Goal: Information Seeking & Learning: Find specific fact

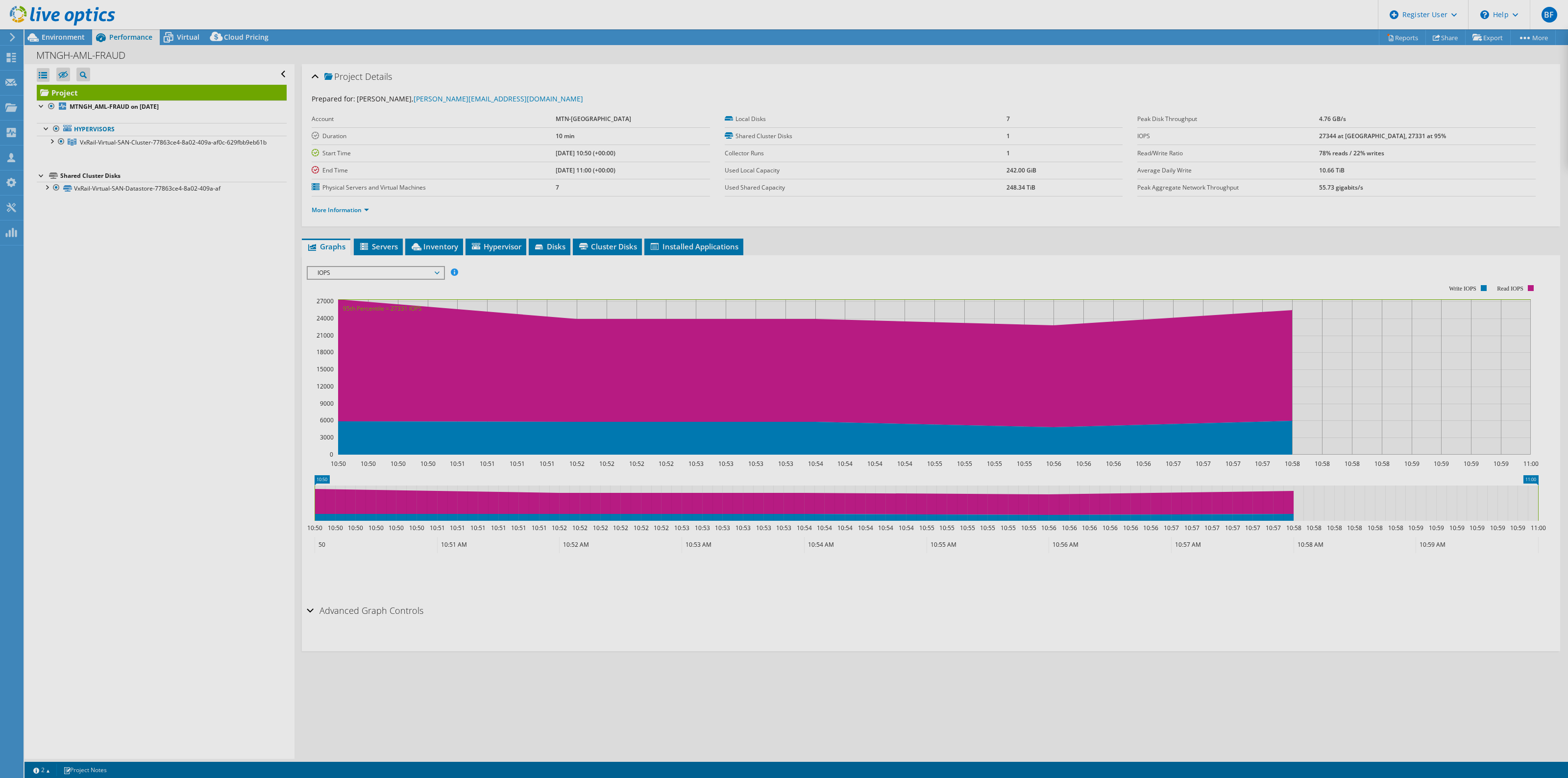
select select "USD"
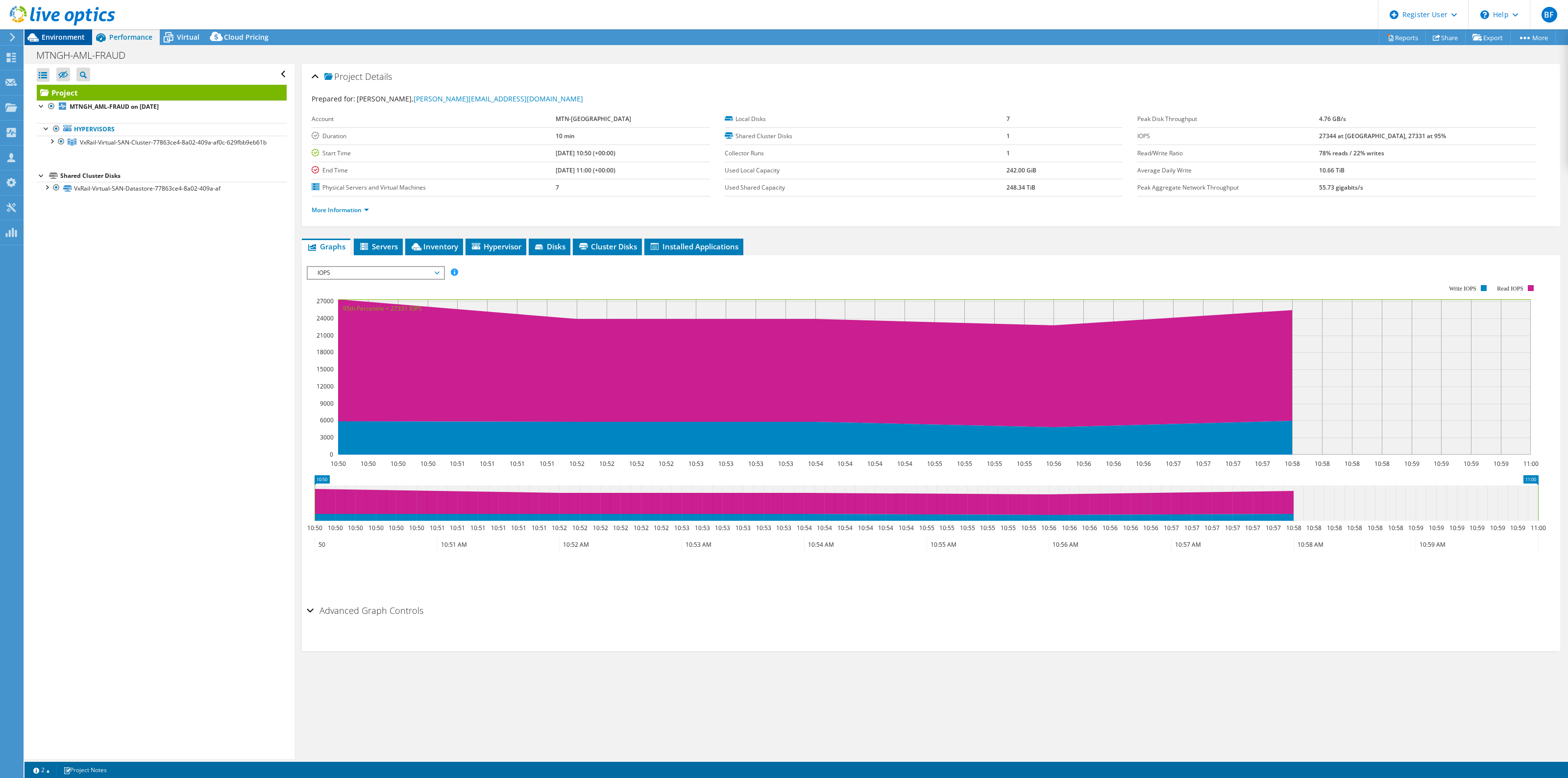
click at [67, 37] on span "Environment" at bounding box center [62, 37] width 43 height 9
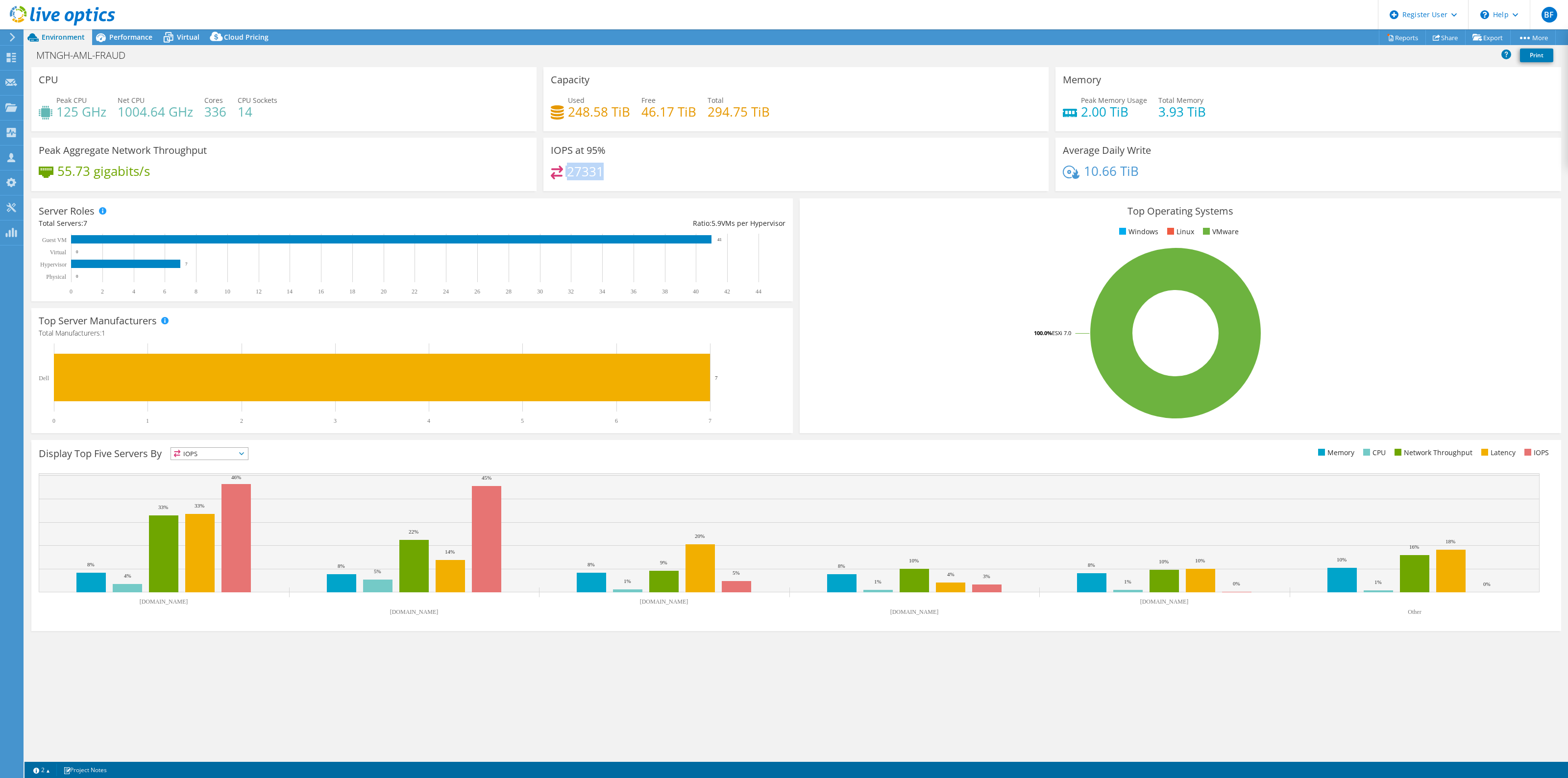
drag, startPoint x: 566, startPoint y: 173, endPoint x: 606, endPoint y: 171, distance: 40.0
click at [606, 171] on div "27331" at bounding box center [796, 176] width 491 height 21
click at [134, 37] on span "Performance" at bounding box center [130, 37] width 43 height 9
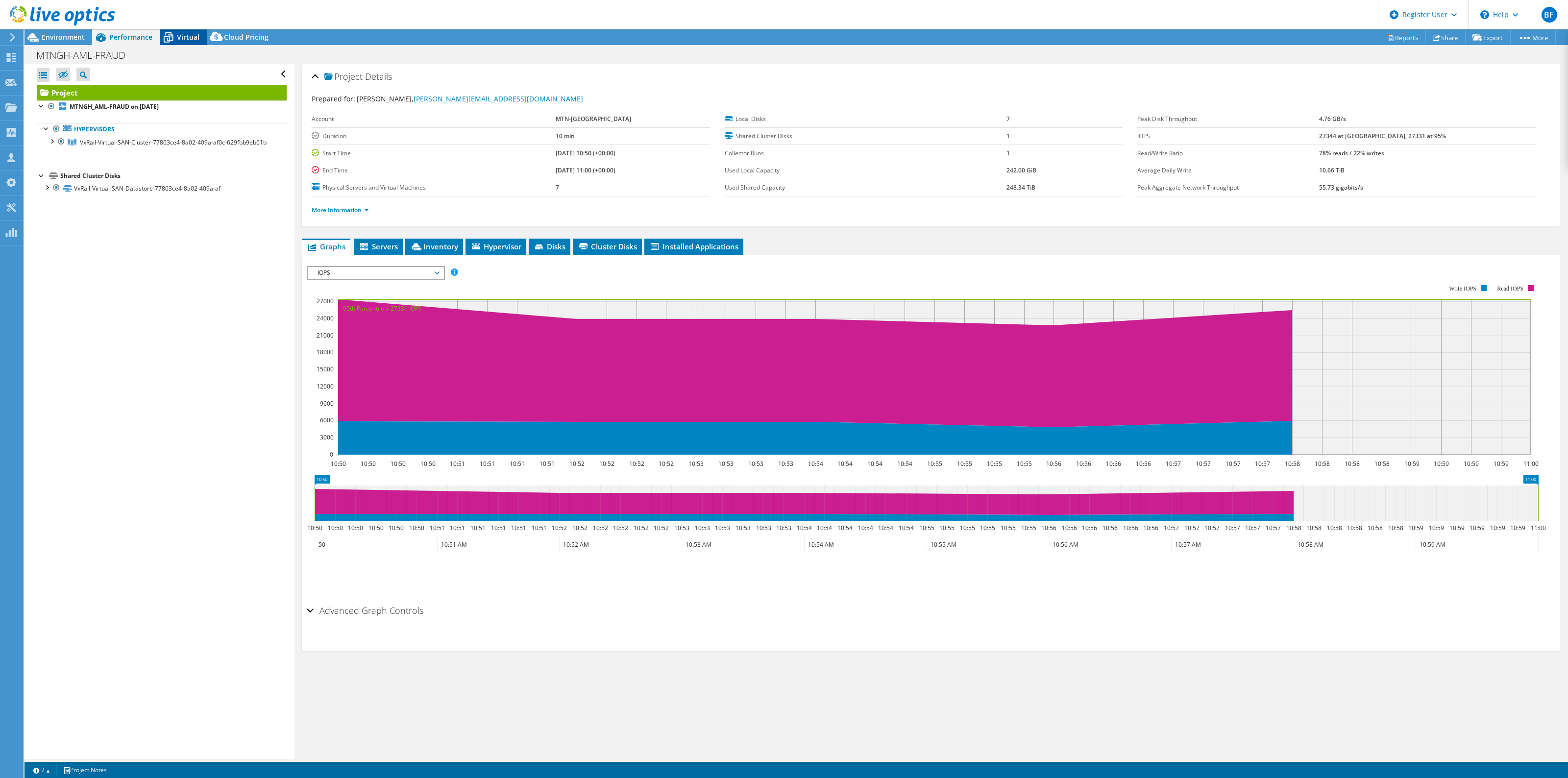
click at [188, 37] on span "Virtual" at bounding box center [188, 37] width 23 height 9
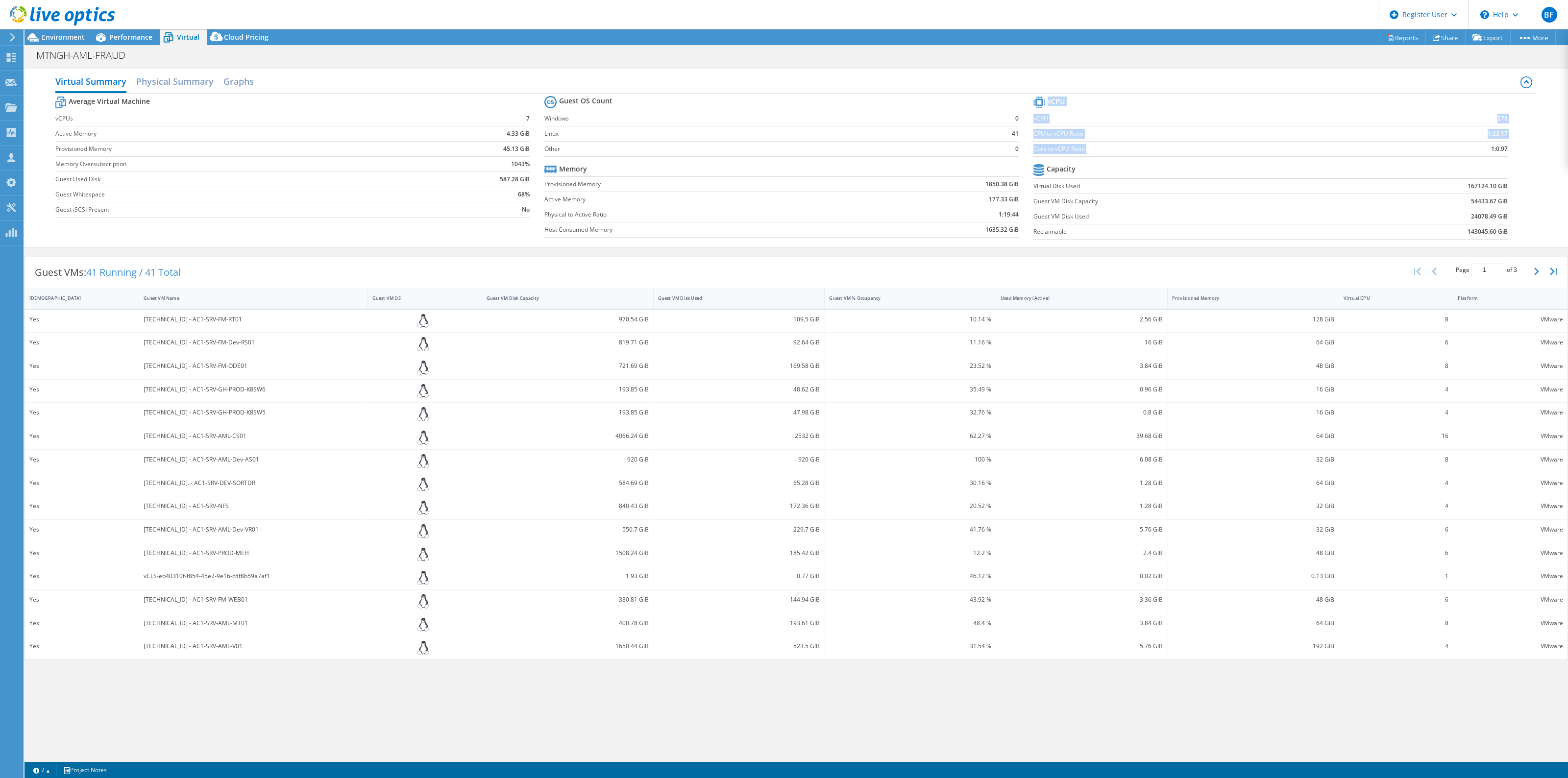
drag, startPoint x: 1491, startPoint y: 148, endPoint x: 1507, endPoint y: 148, distance: 16.0
click at [1507, 148] on section "vCPU vCPU 278 CPU to vCPU Ratio 1:23.17 Core to vCPU Ratio 1:0.97 Capacity Virt…" at bounding box center [1278, 169] width 489 height 150
click at [136, 40] on span "Performance" at bounding box center [130, 37] width 43 height 9
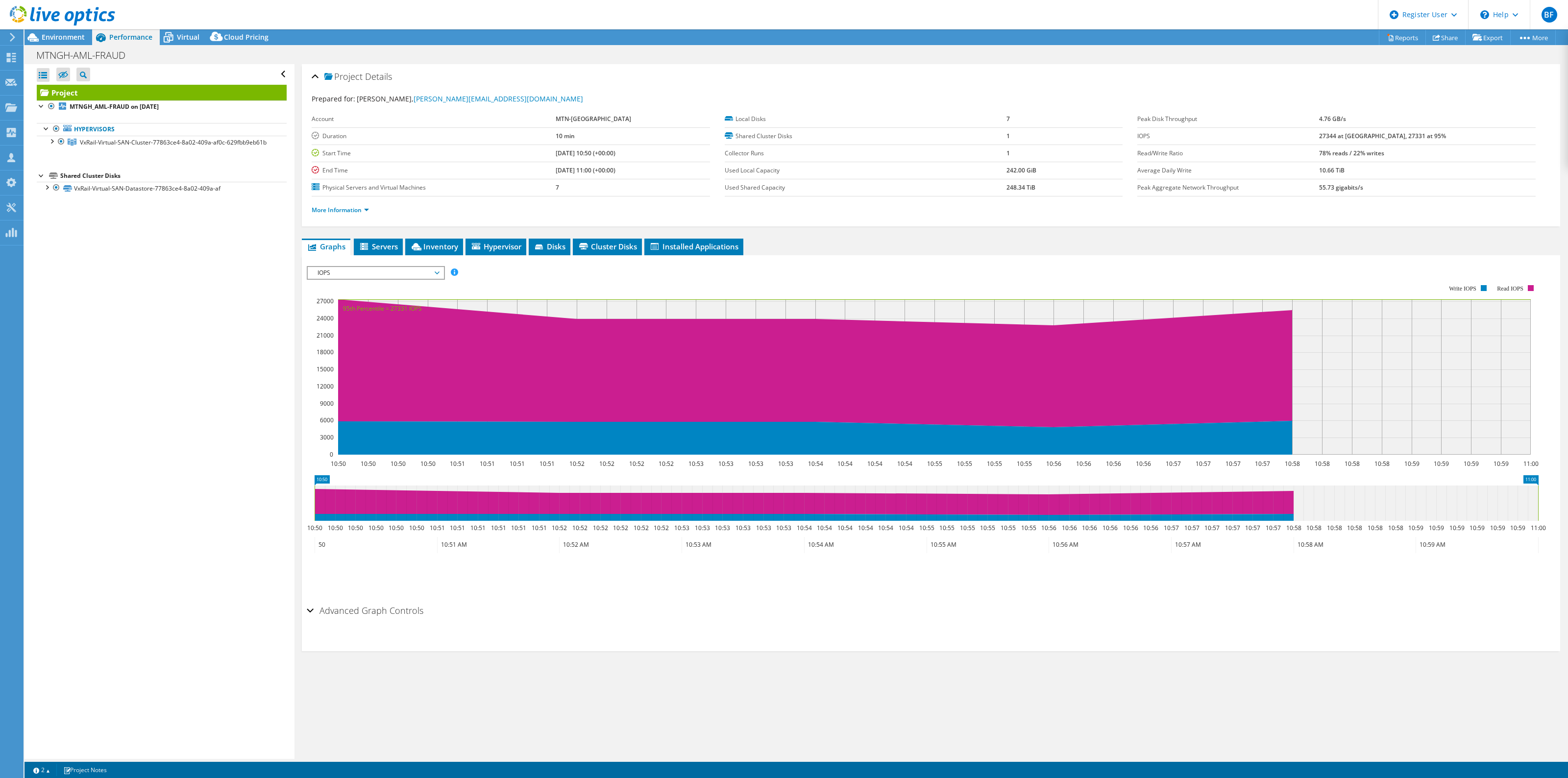
click at [428, 273] on span "IOPS" at bounding box center [375, 273] width 126 height 12
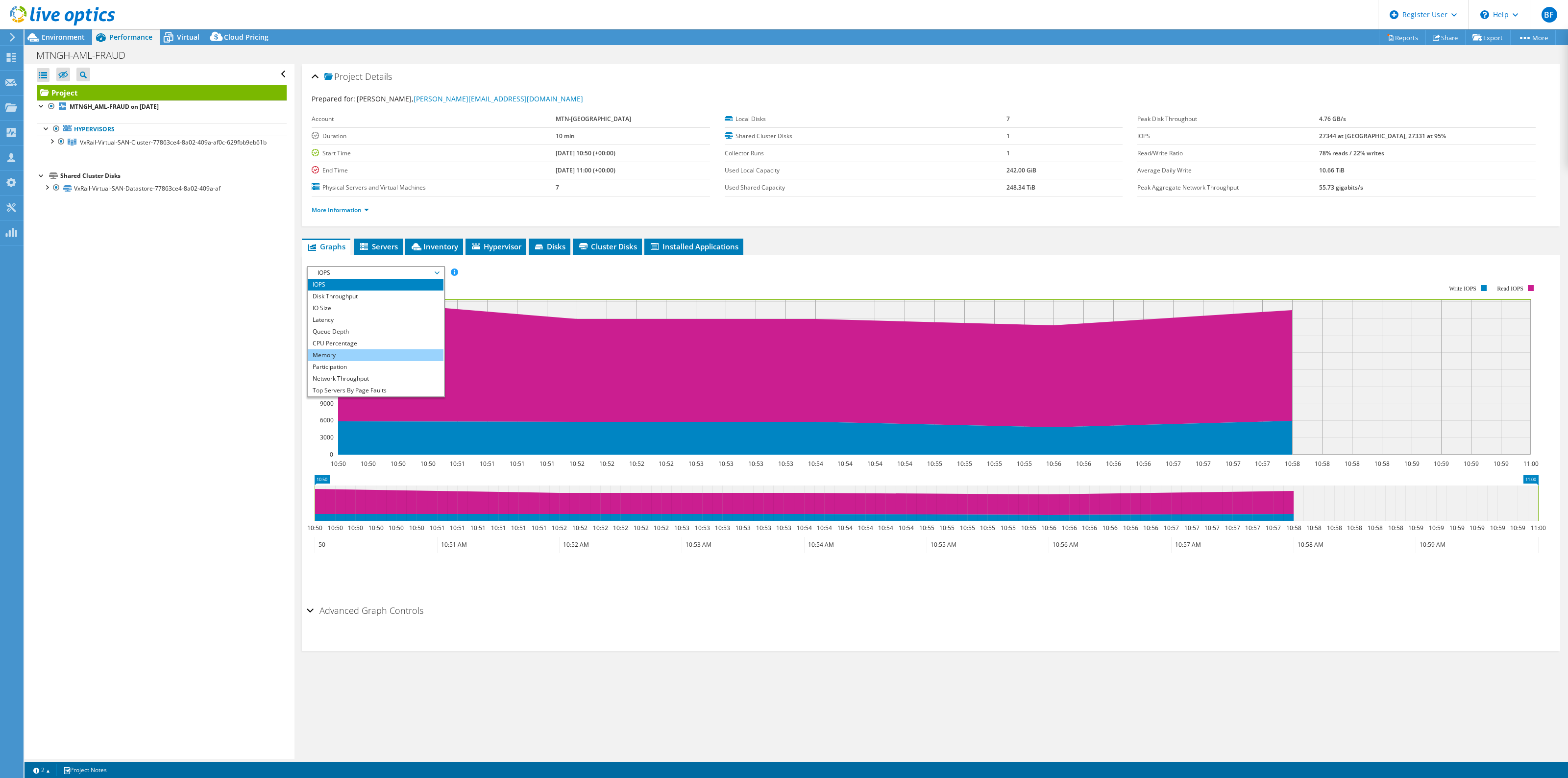
click at [358, 356] on li "Memory" at bounding box center [375, 354] width 136 height 12
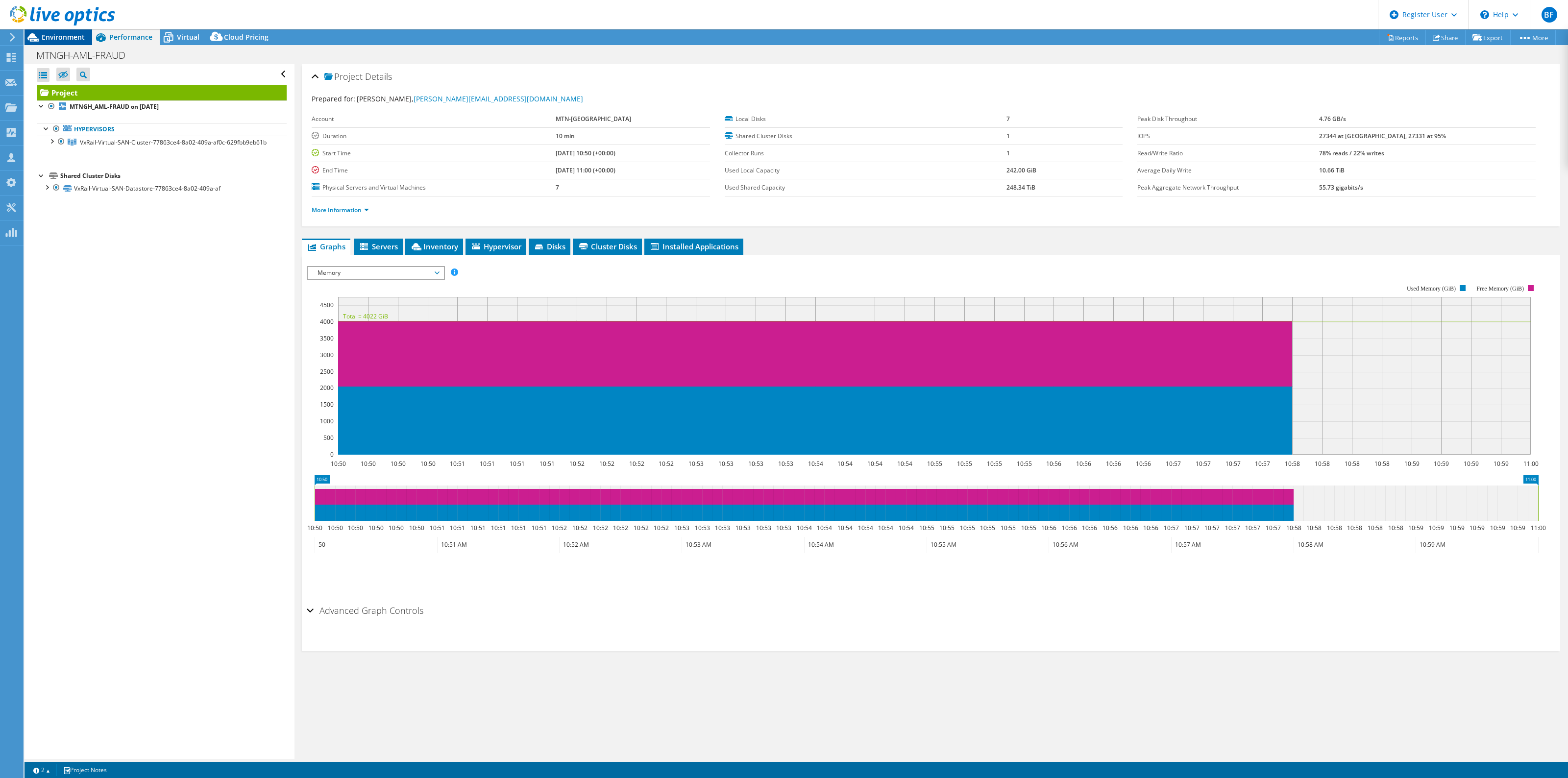
click at [81, 42] on div "Environment" at bounding box center [58, 37] width 68 height 16
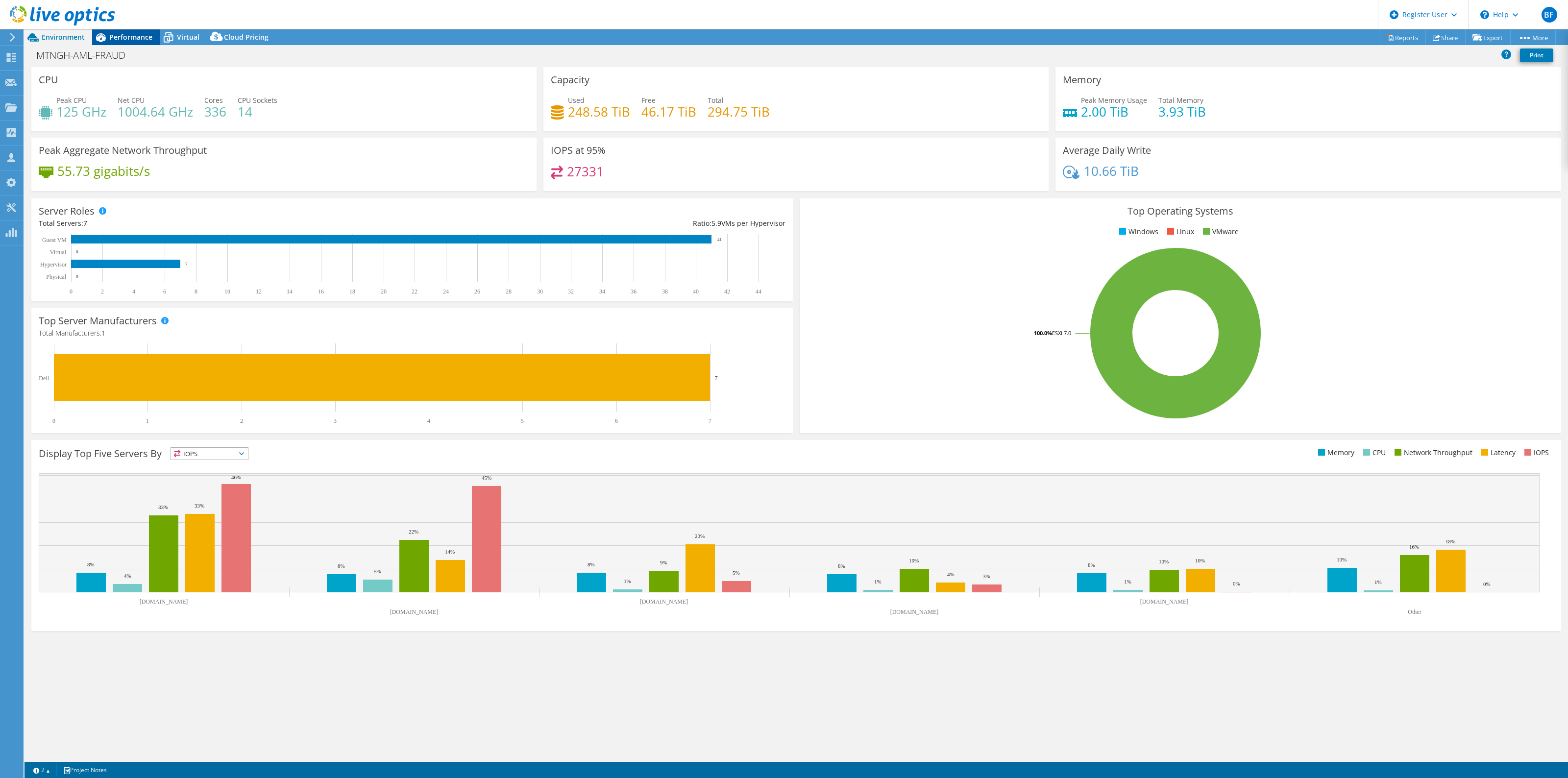
click at [113, 36] on span "Performance" at bounding box center [130, 37] width 43 height 9
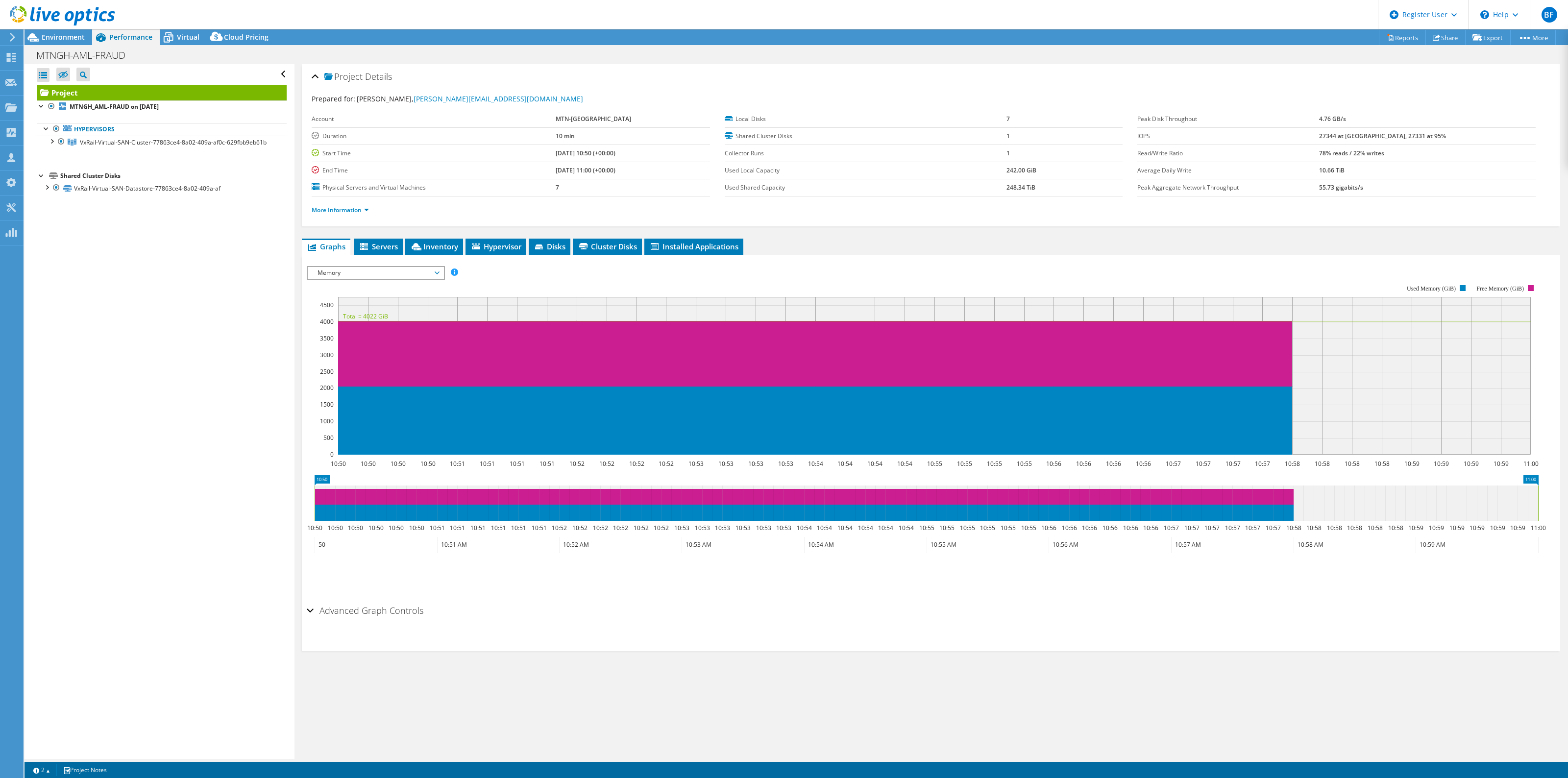
click at [410, 273] on span "Memory" at bounding box center [375, 273] width 126 height 12
click at [344, 346] on li "CPU Percentage" at bounding box center [375, 343] width 136 height 12
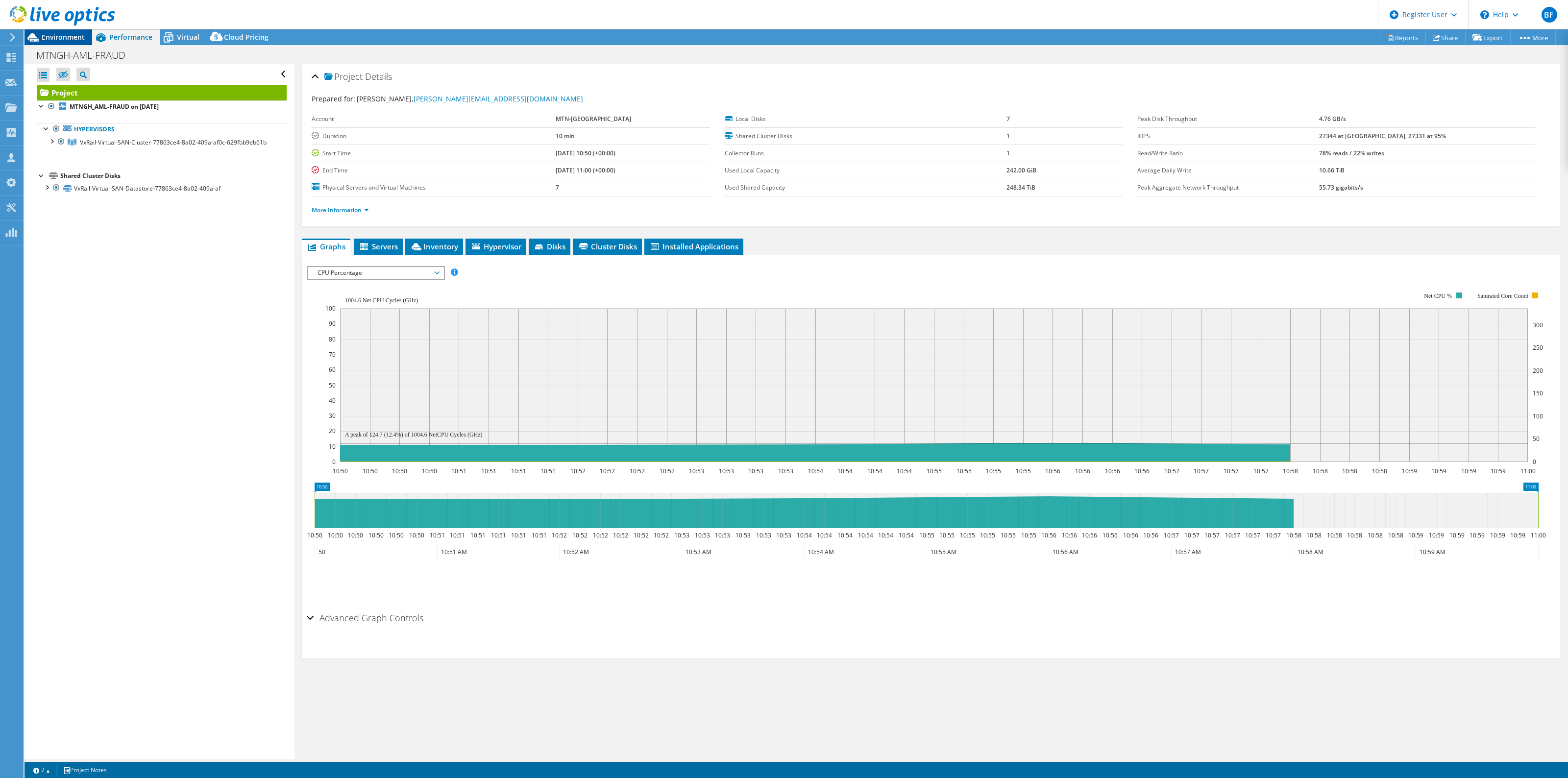
click at [60, 37] on span "Environment" at bounding box center [62, 37] width 43 height 9
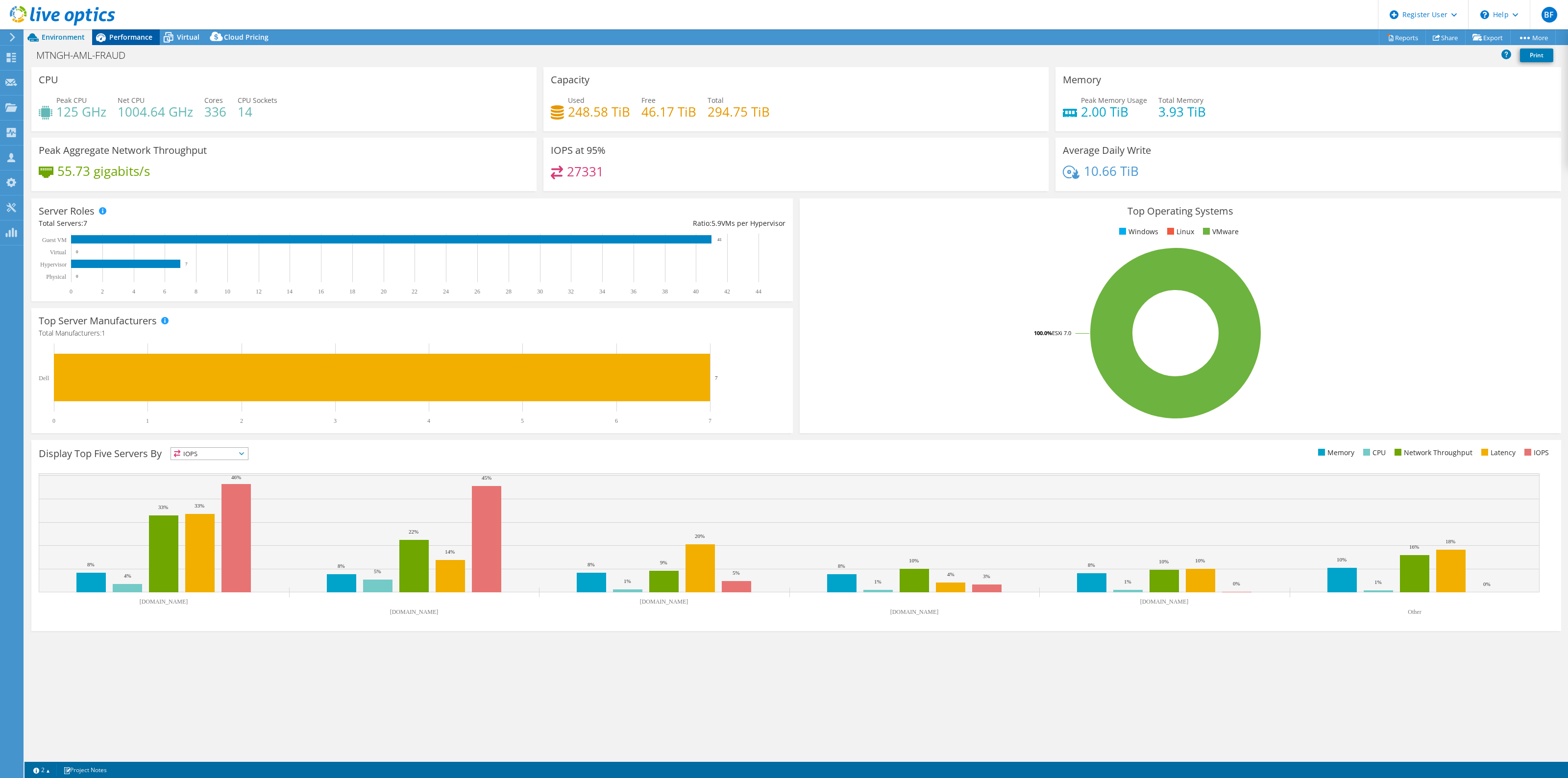
click at [137, 40] on span "Performance" at bounding box center [130, 37] width 43 height 9
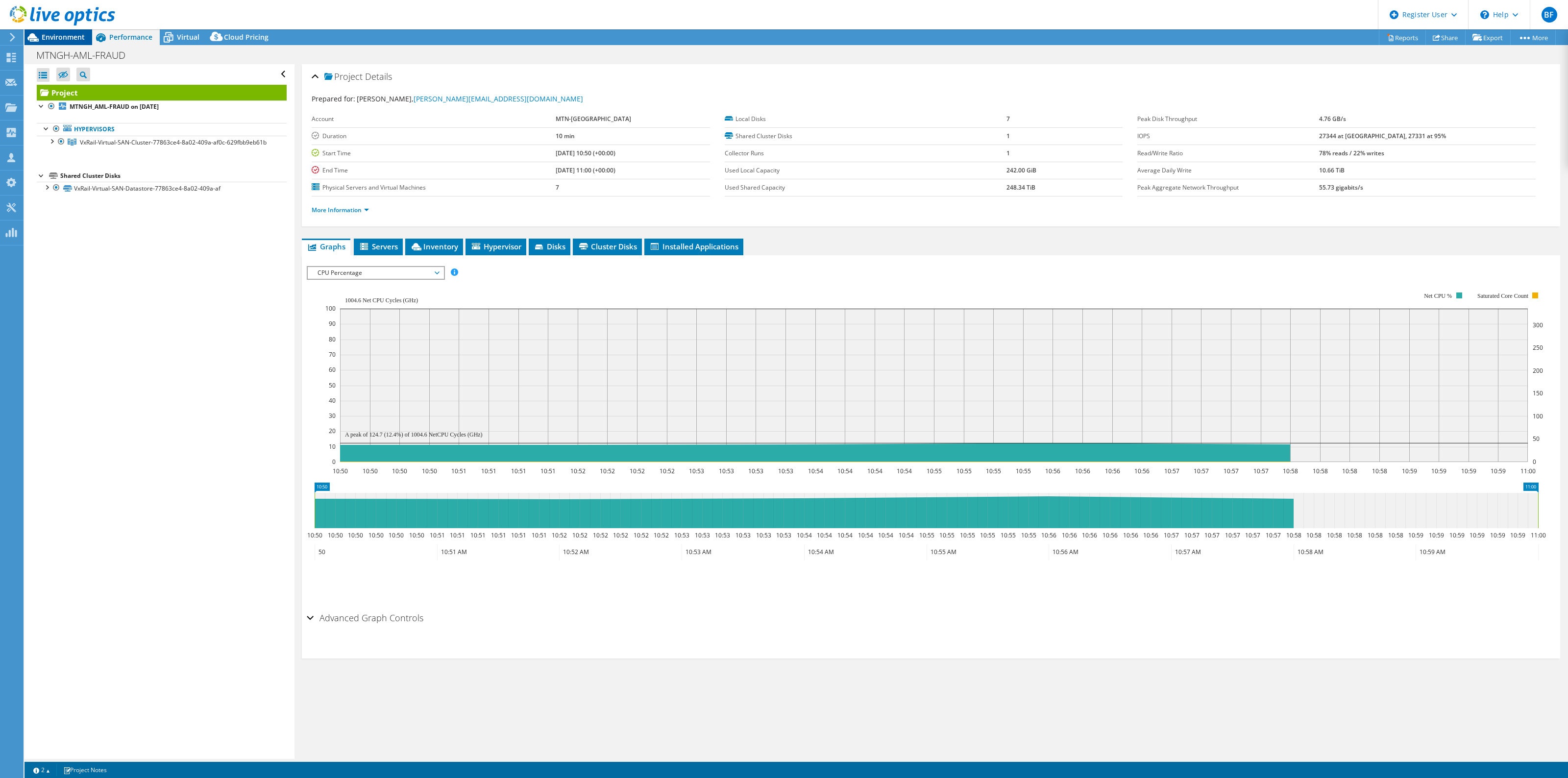
click at [64, 41] on div "Environment" at bounding box center [58, 37] width 68 height 16
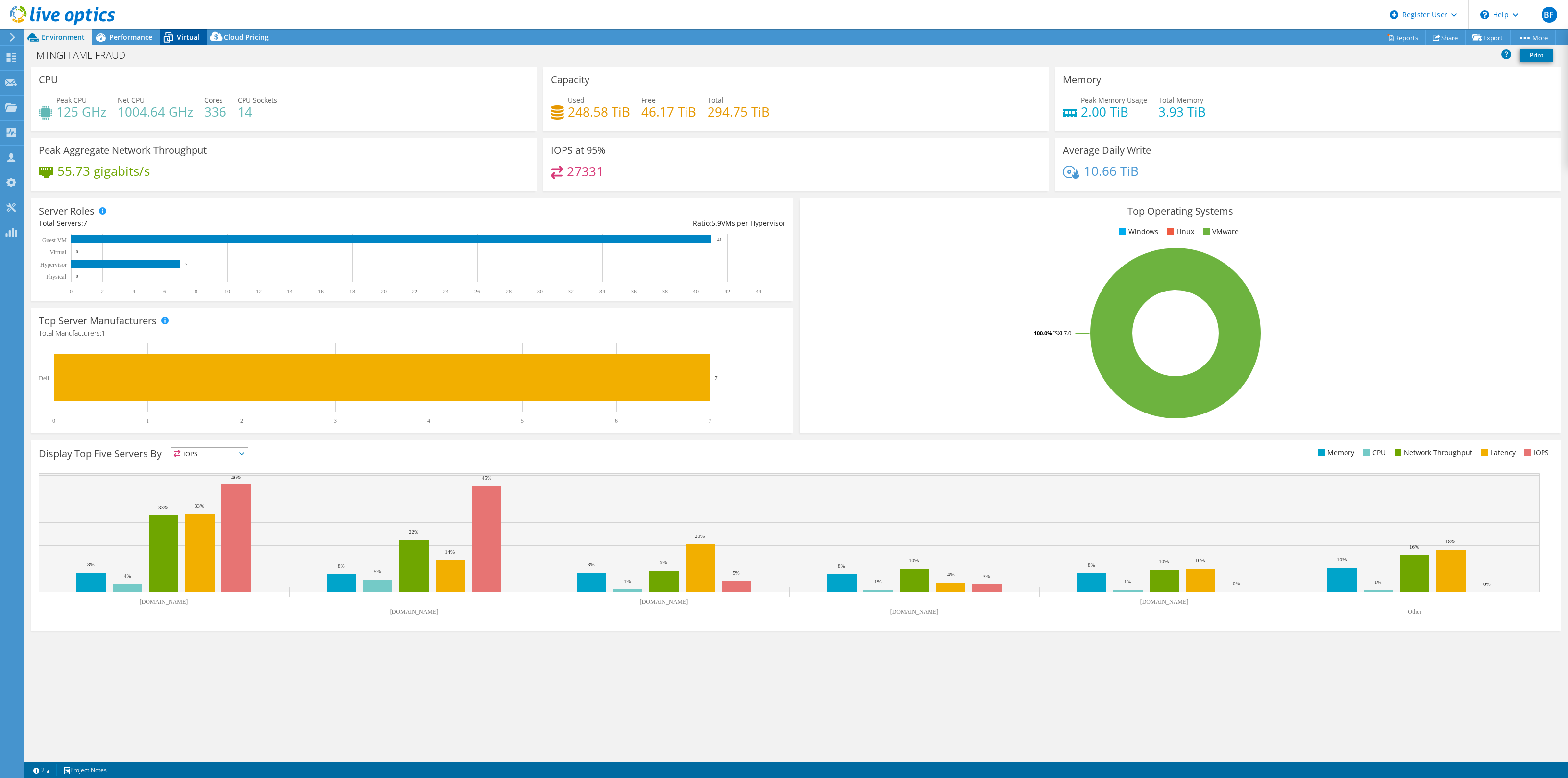
click at [178, 35] on span "Virtual" at bounding box center [188, 37] width 23 height 9
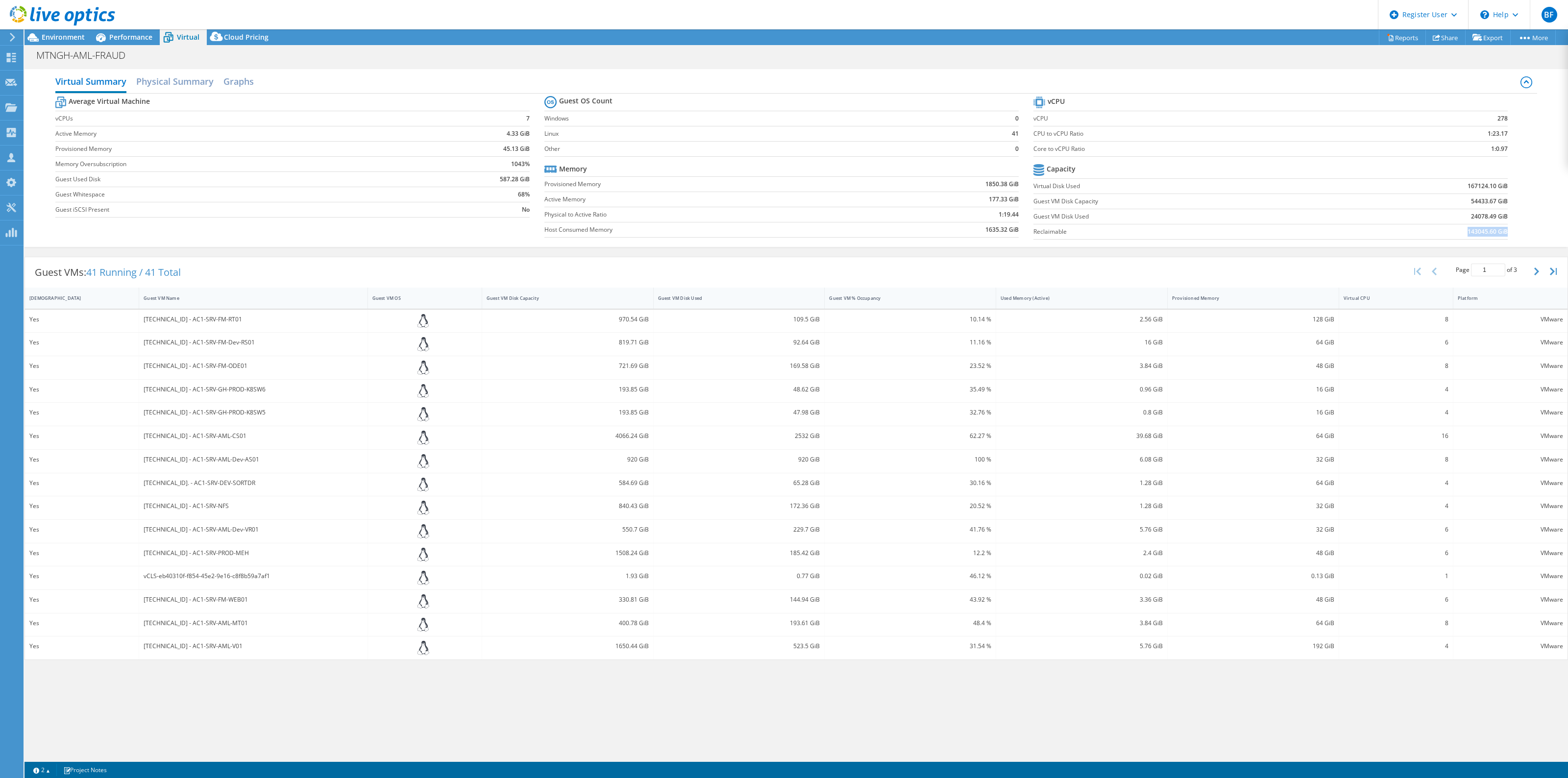
drag, startPoint x: 1468, startPoint y: 231, endPoint x: 1507, endPoint y: 231, distance: 39.0
click at [1507, 231] on b "143045.60 GiB" at bounding box center [1488, 231] width 41 height 10
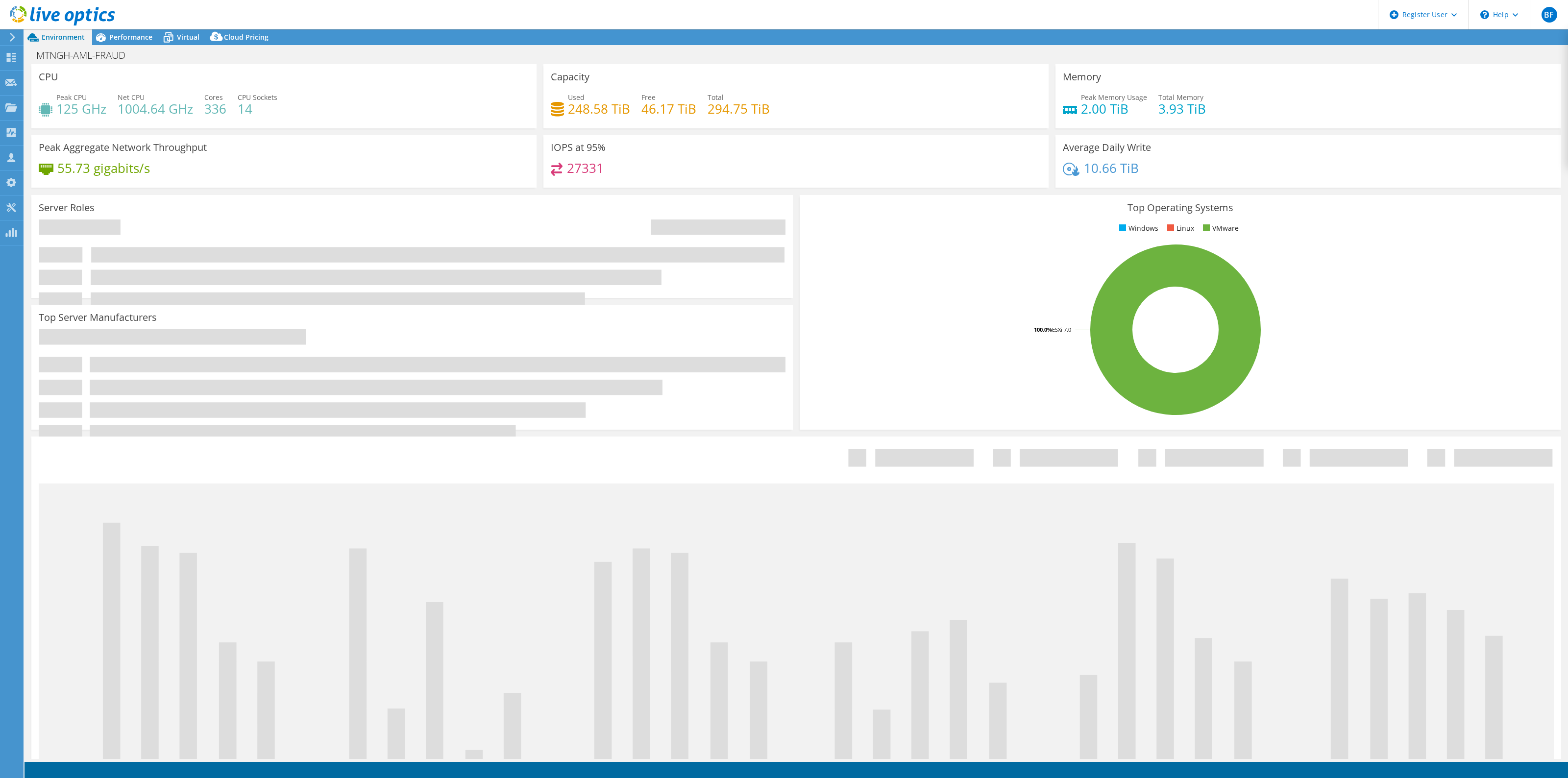
select select "USD"
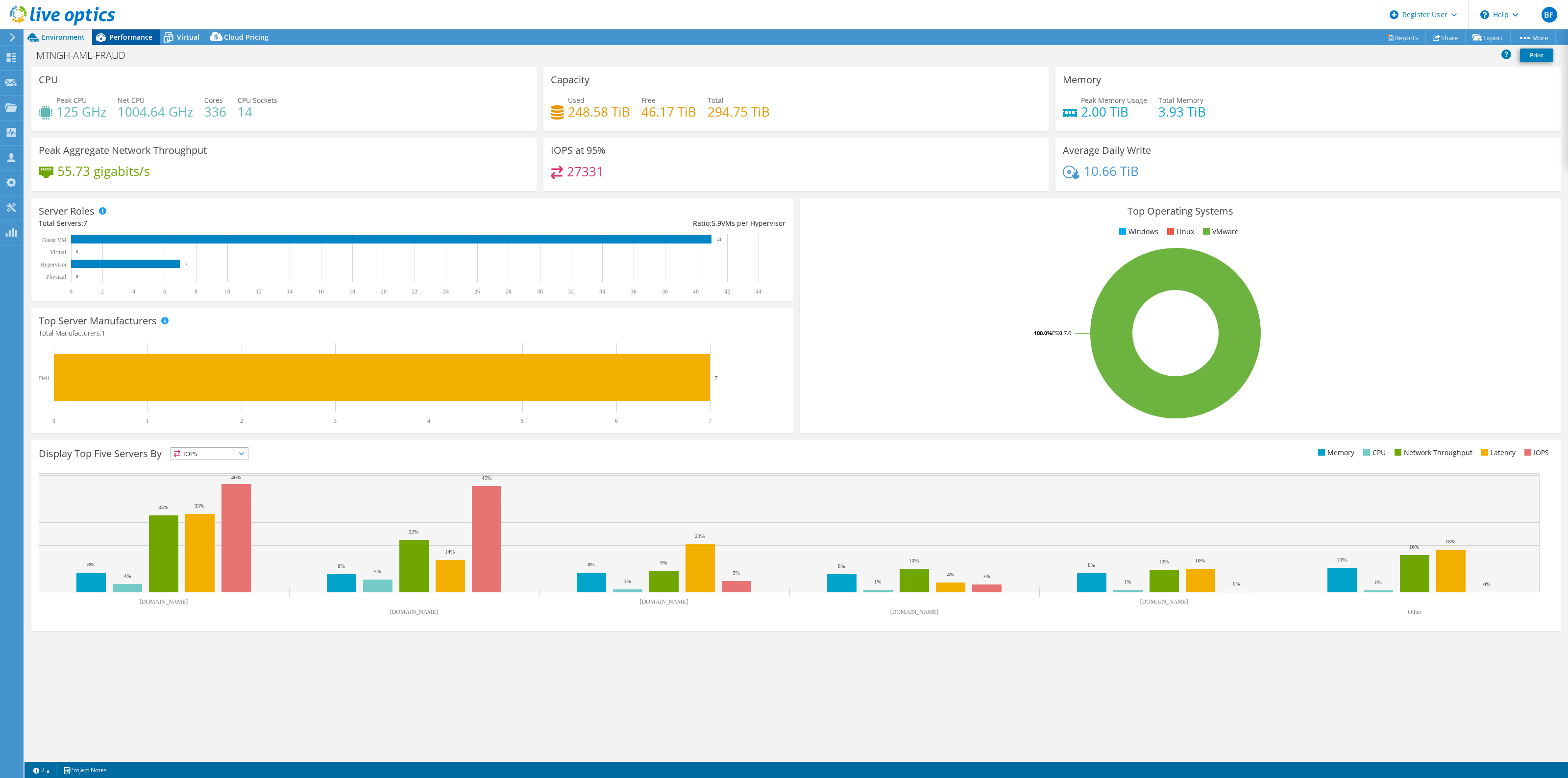
click at [135, 37] on span "Performance" at bounding box center [130, 37] width 43 height 9
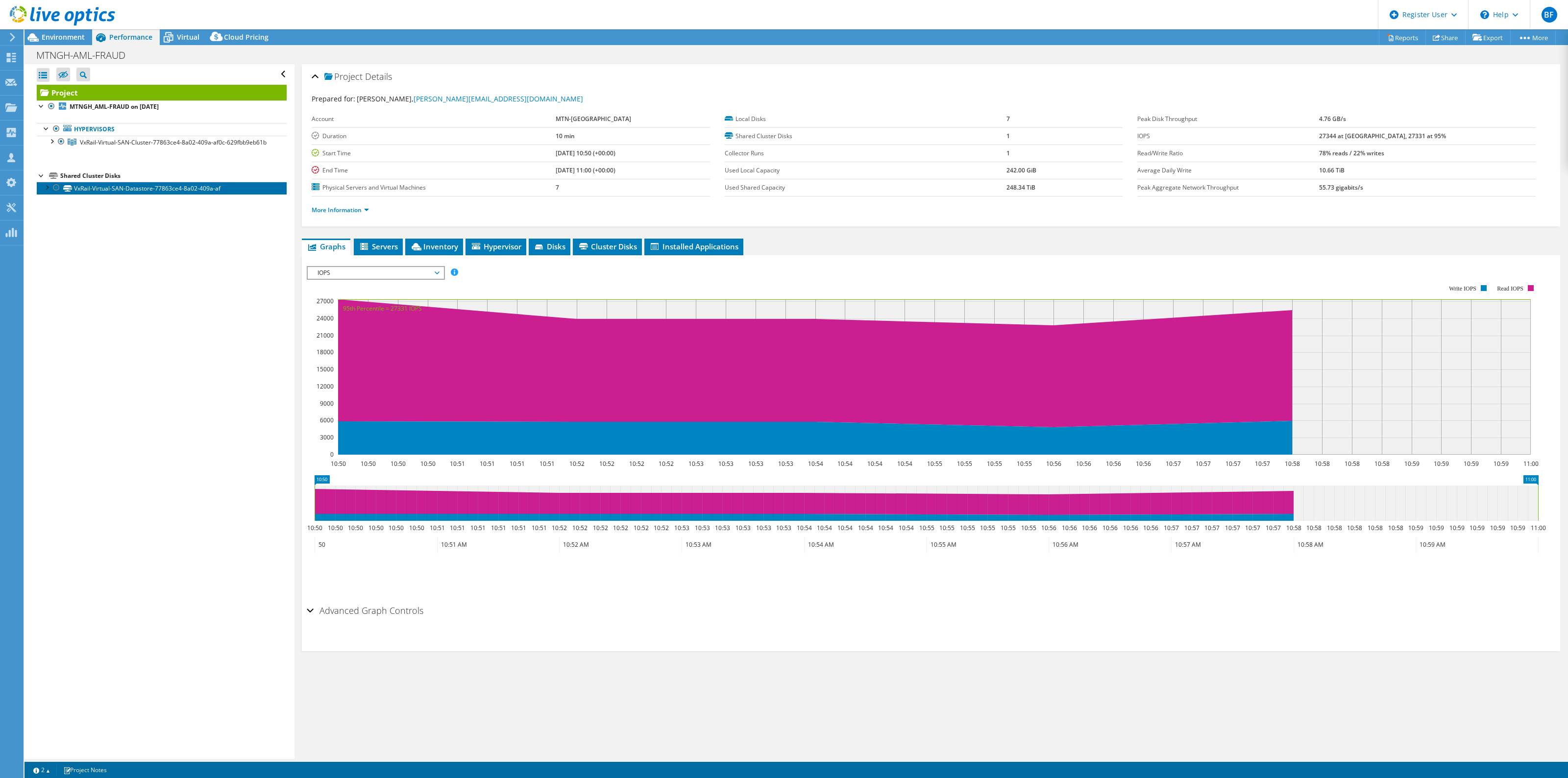
click at [92, 192] on link "VxRail-Virtual-SAN-Datastore-77863ce4-8a02-409a-af" at bounding box center [161, 188] width 250 height 12
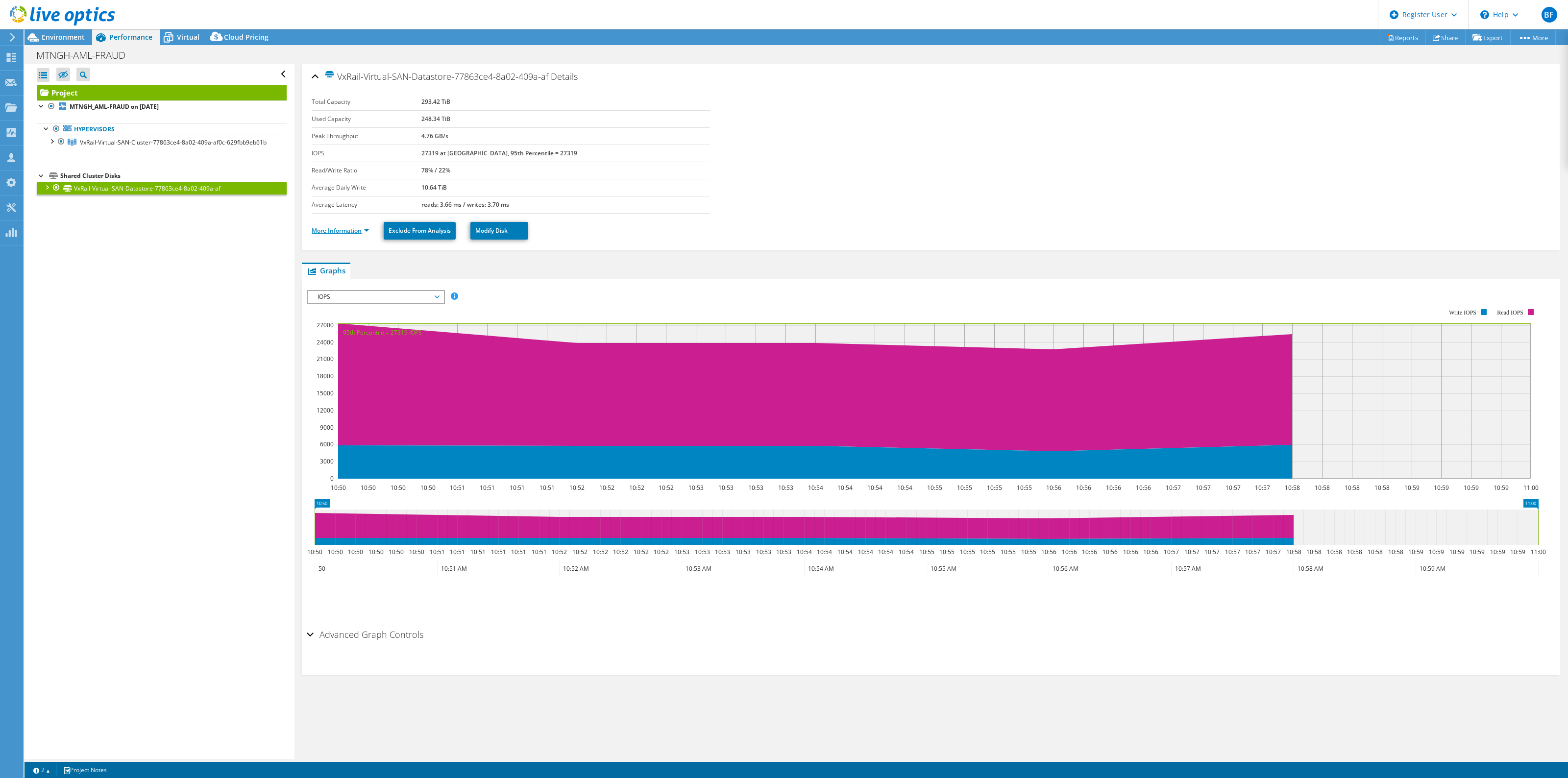
click at [368, 234] on link "More Information" at bounding box center [340, 231] width 58 height 9
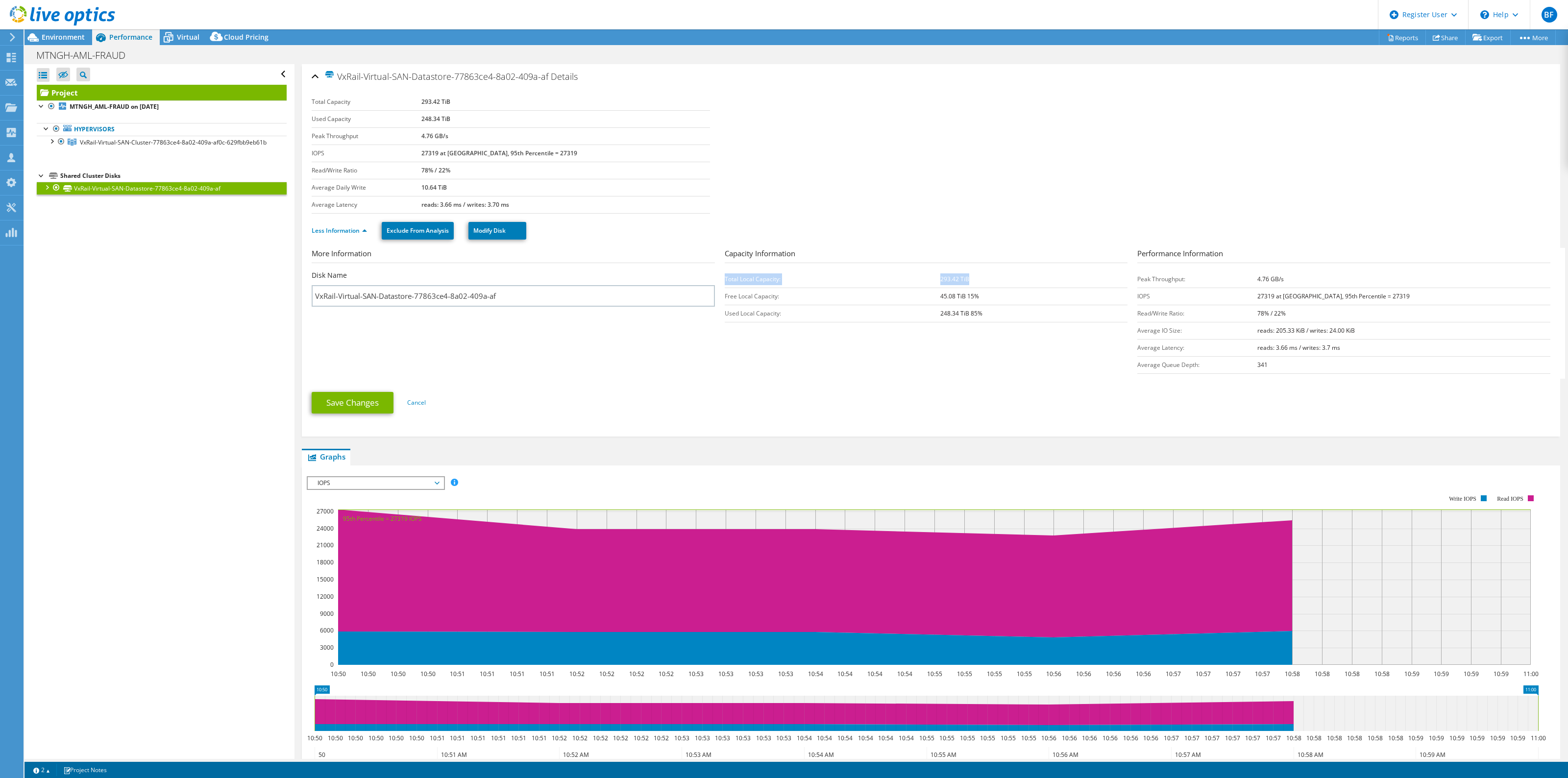
drag, startPoint x: 723, startPoint y: 280, endPoint x: 973, endPoint y: 277, distance: 250.0
click at [973, 277] on tr "Total Local Capacity: 293.42 TiB" at bounding box center [926, 279] width 403 height 17
drag, startPoint x: 724, startPoint y: 297, endPoint x: 968, endPoint y: 297, distance: 244.0
click at [968, 297] on tr "Free Local Capacity: 45.08 TiB 15%" at bounding box center [926, 296] width 403 height 17
click at [926, 315] on td "Used Local Capacity:" at bounding box center [832, 313] width 216 height 17
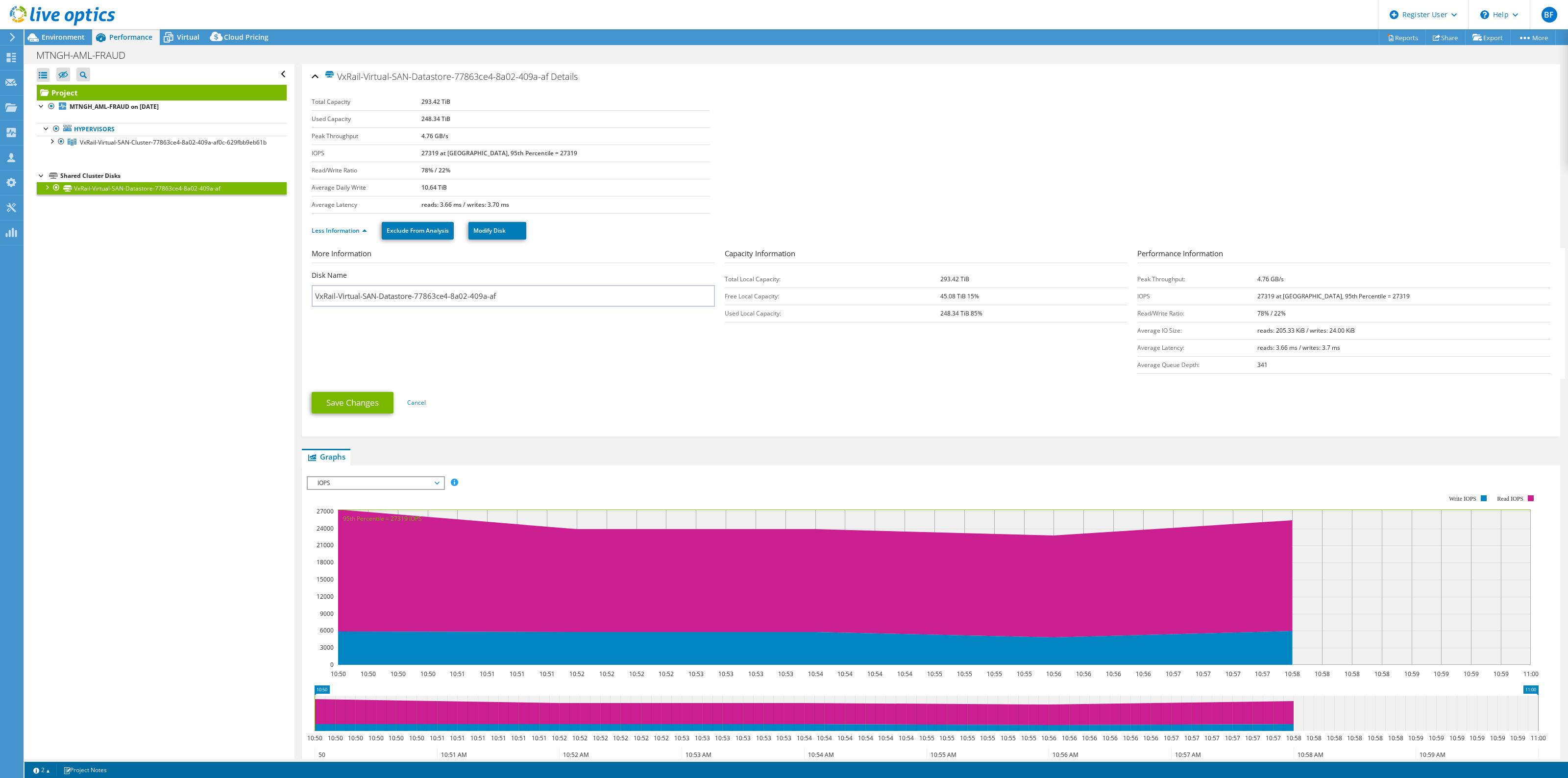
click at [44, 192] on link "VxRail-Virtual-SAN-Datastore-77863ce4-8a02-409a-af" at bounding box center [161, 188] width 250 height 12
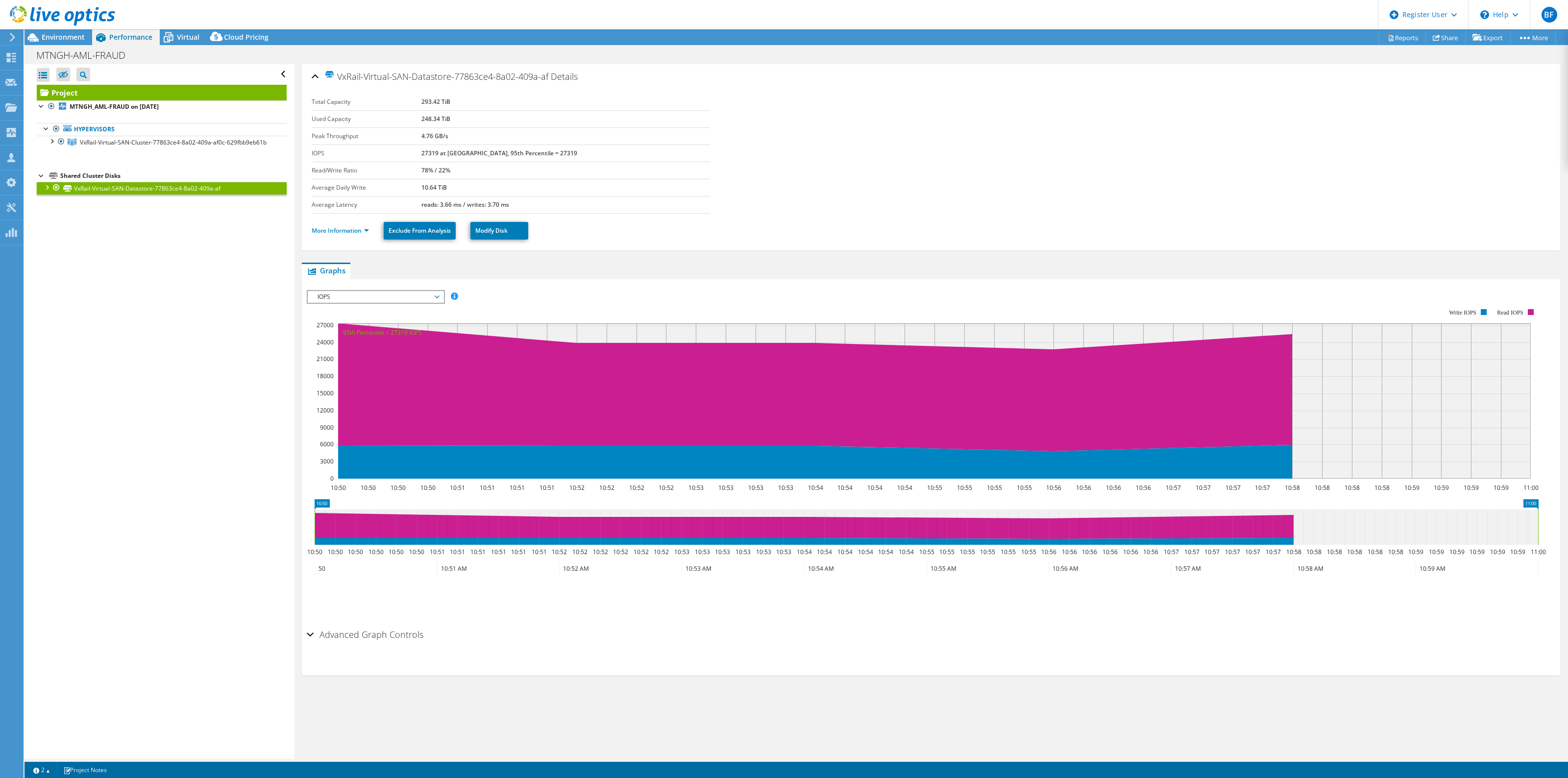
click at [47, 189] on div at bounding box center [46, 186] width 10 height 10
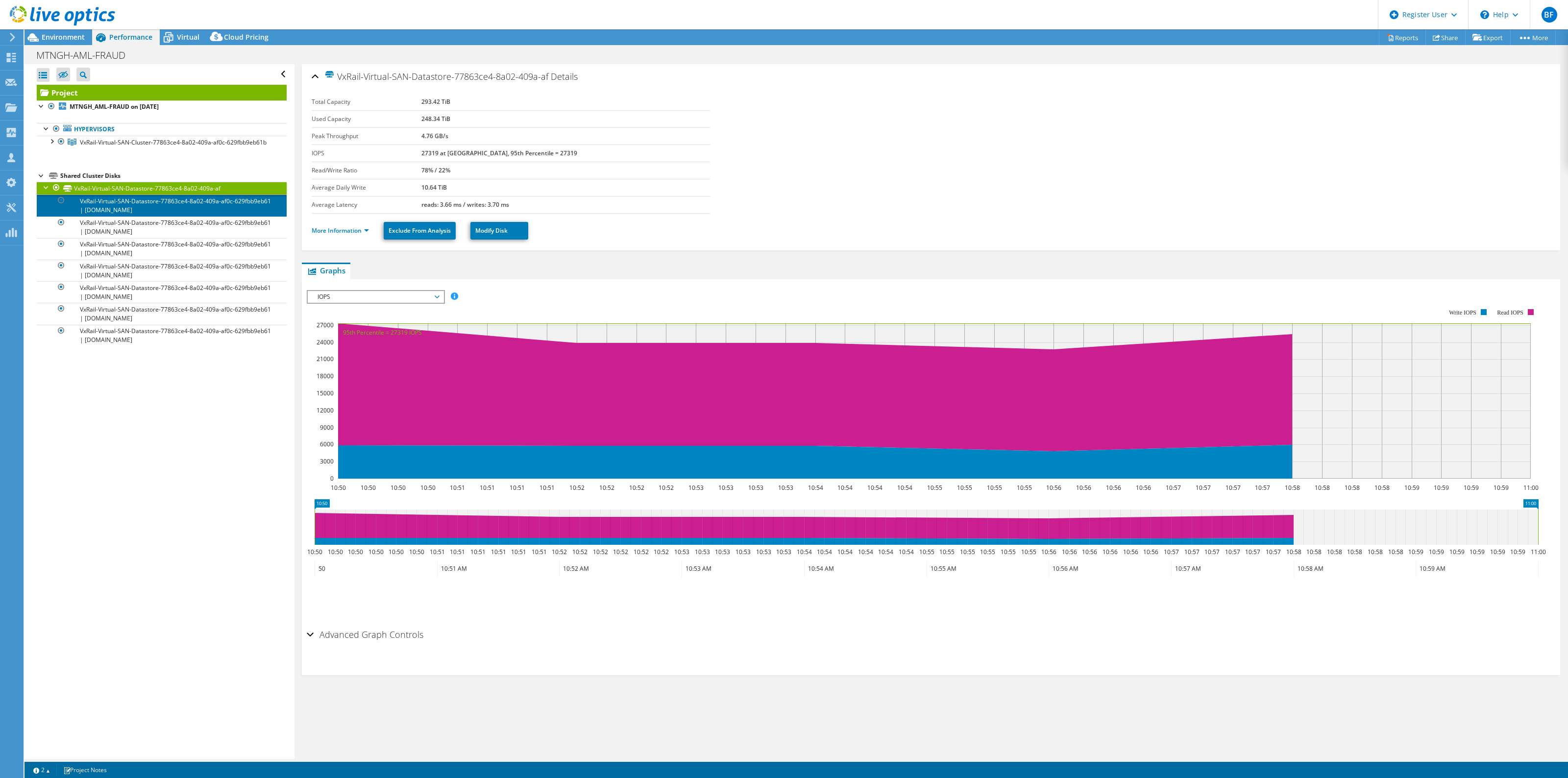
click at [129, 199] on link "VxRail-Virtual-SAN-Datastore-77863ce4-8a02-409a-af0c-629fbb9eb61 | [DOMAIN_NAME]" at bounding box center [161, 206] width 250 height 22
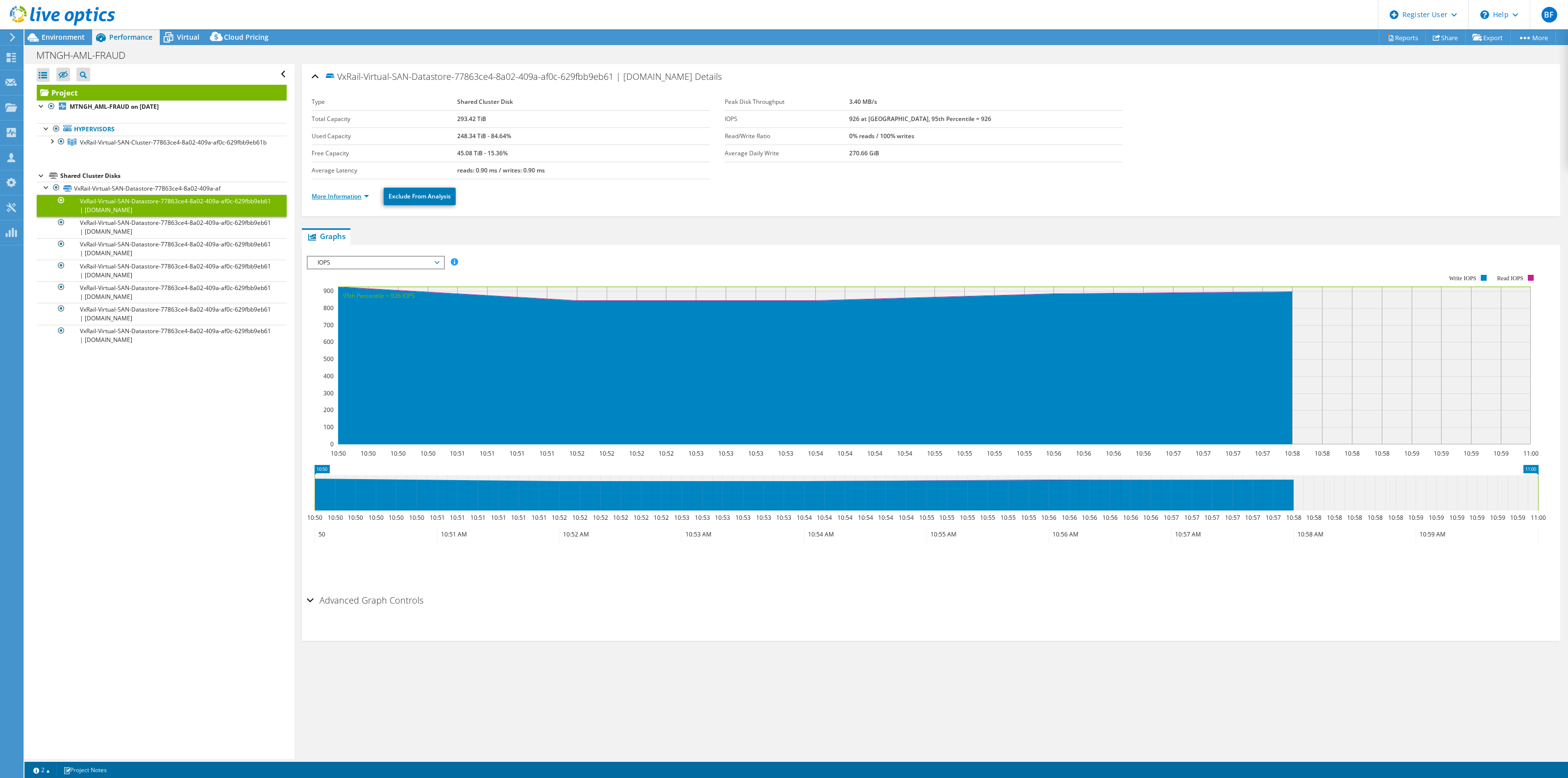
click at [368, 199] on link "More Information" at bounding box center [340, 196] width 58 height 9
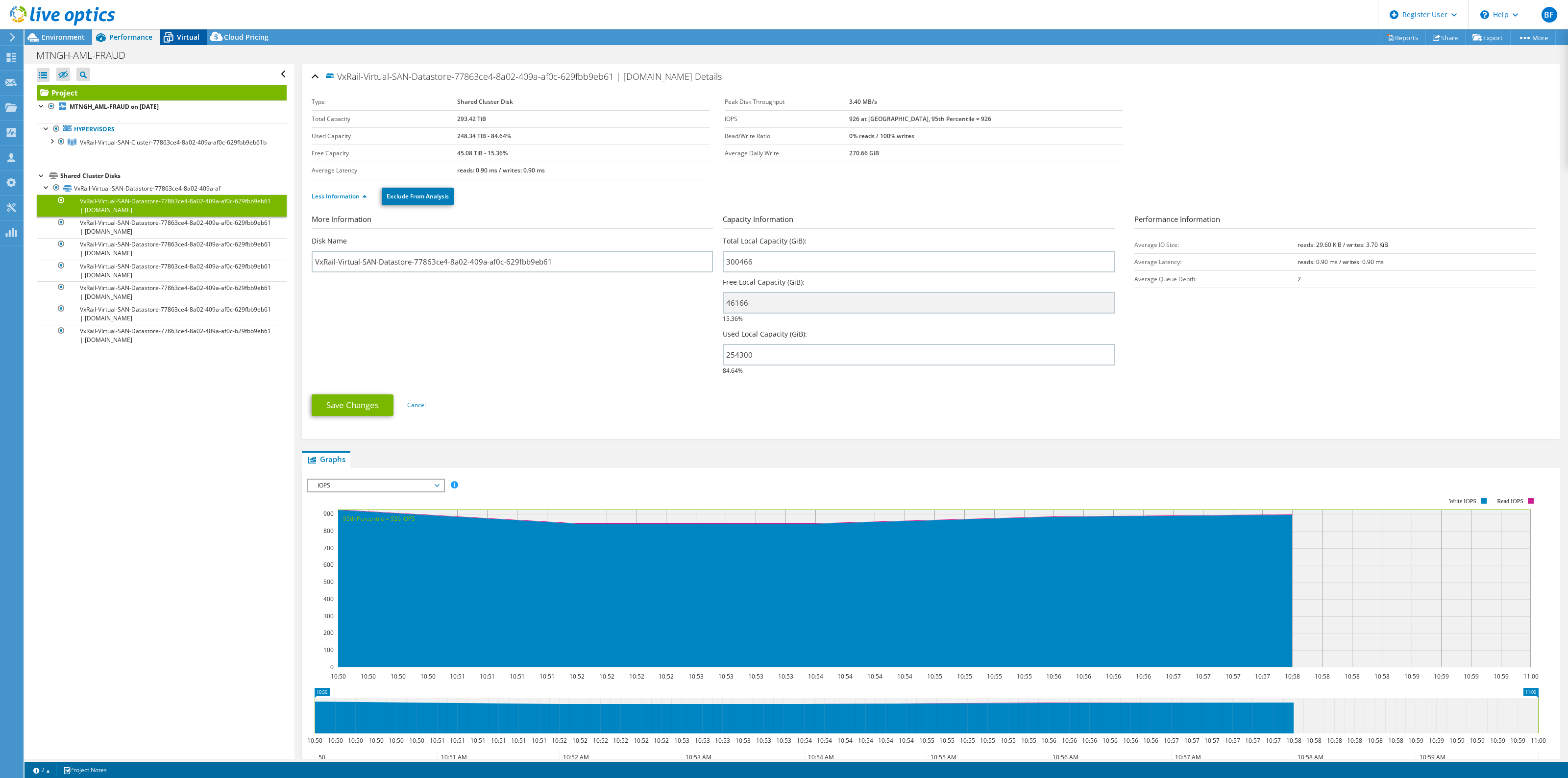
click at [186, 35] on span "Virtual" at bounding box center [188, 37] width 23 height 9
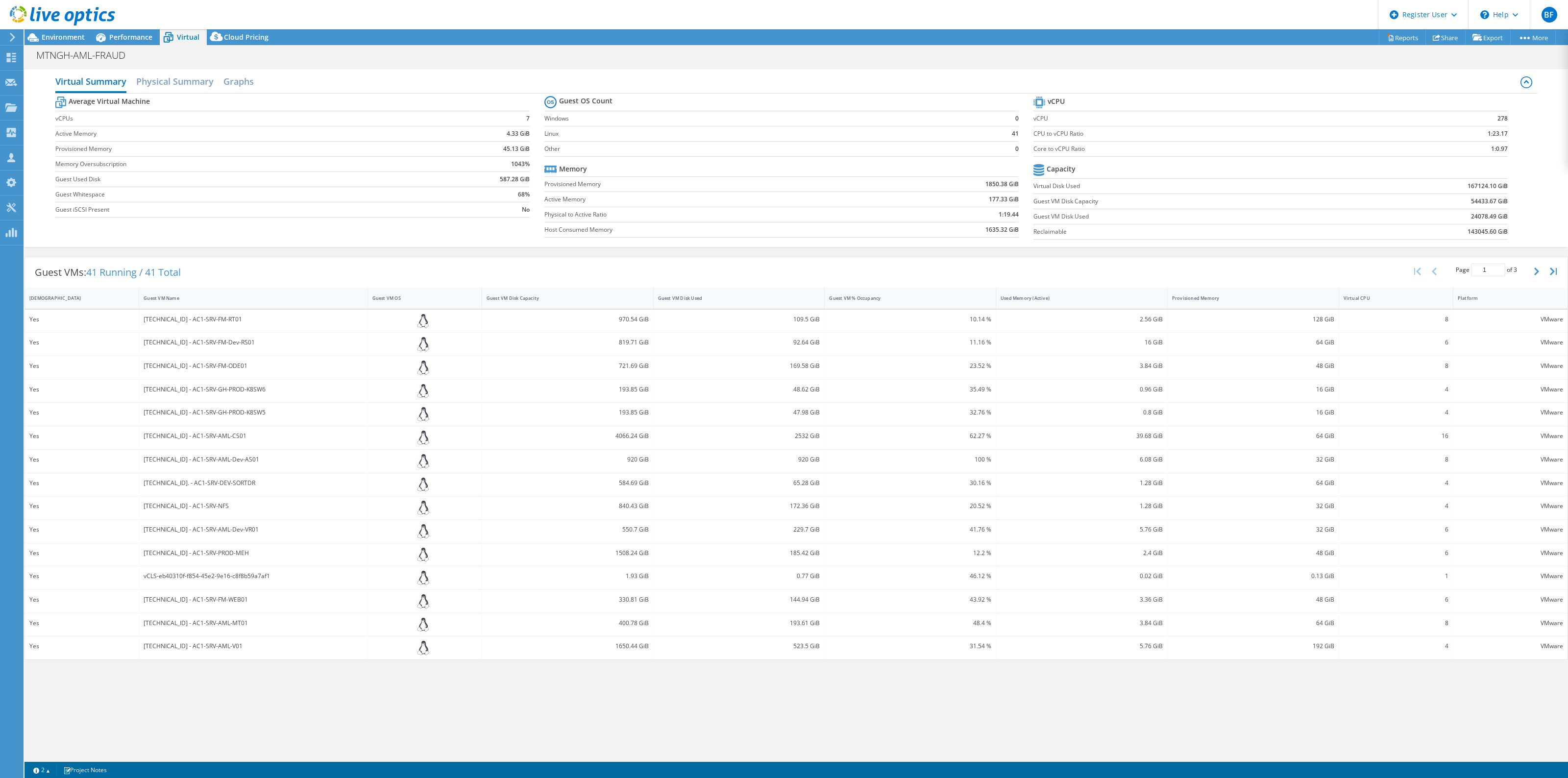
click at [1475, 234] on b "143045.60 GiB" at bounding box center [1488, 231] width 41 height 10
drag, startPoint x: 1468, startPoint y: 233, endPoint x: 1497, endPoint y: 233, distance: 29.0
click at [1497, 233] on b "143045.60 GiB" at bounding box center [1488, 231] width 41 height 10
copy b "143045.60"
drag, startPoint x: 1466, startPoint y: 187, endPoint x: 1486, endPoint y: 186, distance: 20.0
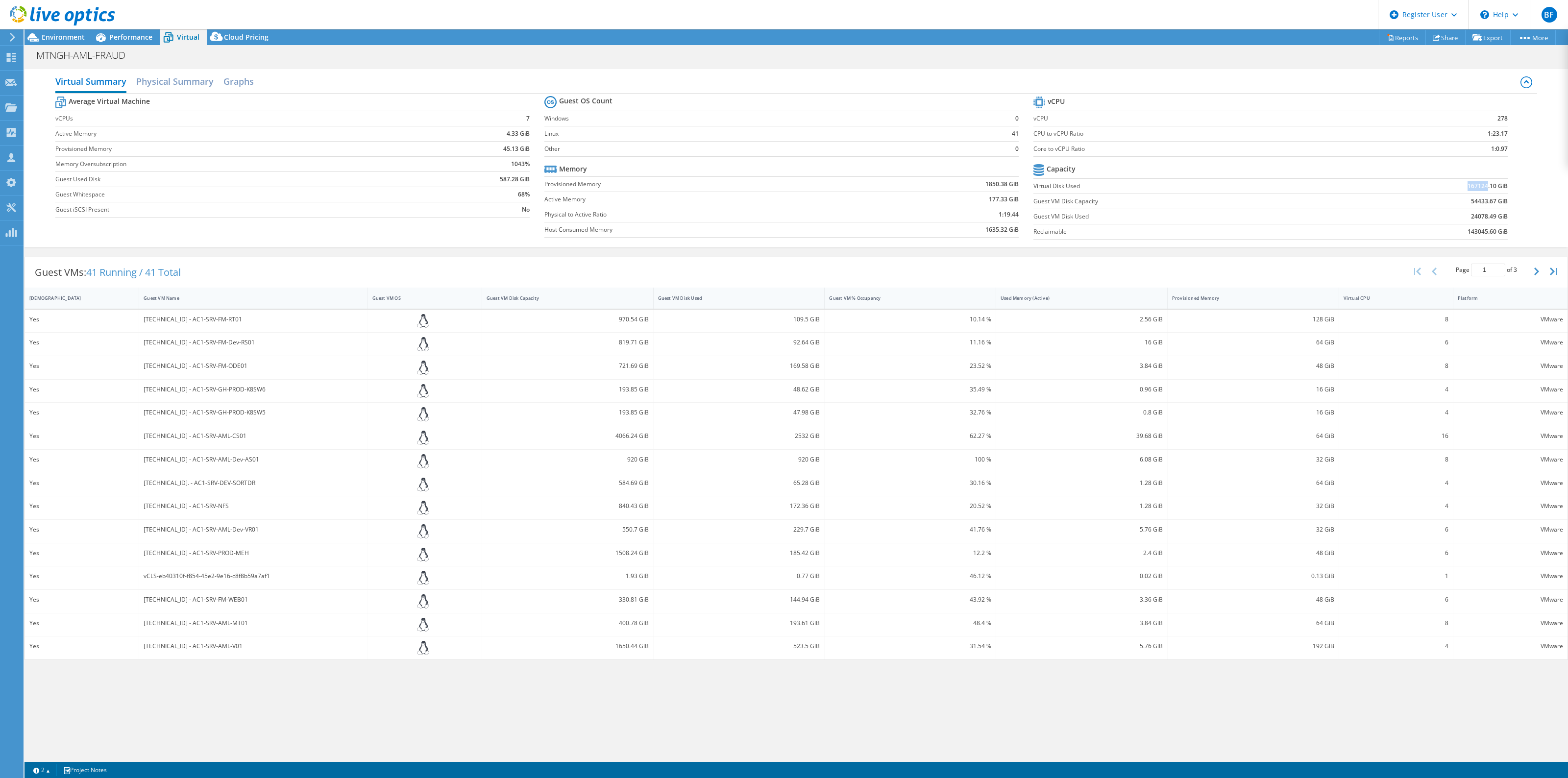
click at [1486, 186] on td "167124.10 GiB" at bounding box center [1420, 185] width 174 height 15
copy b "167124"
drag, startPoint x: 1471, startPoint y: 203, endPoint x: 1496, endPoint y: 202, distance: 25.0
click at [1496, 202] on b "54433.67 GiB" at bounding box center [1489, 201] width 37 height 10
copy b "54433.67"
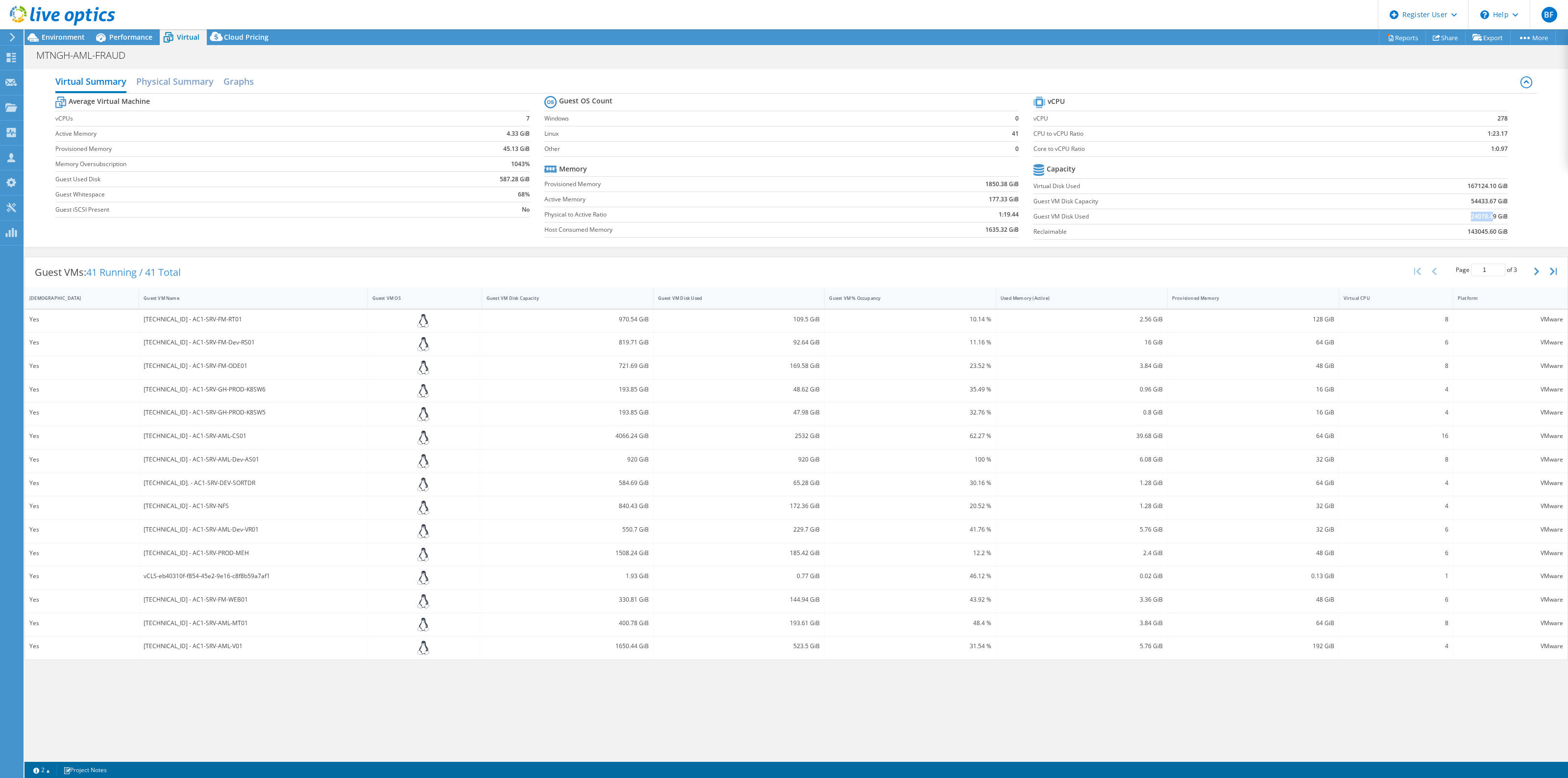
drag, startPoint x: 1493, startPoint y: 219, endPoint x: 1469, endPoint y: 216, distance: 24.2
click at [1469, 216] on td "24078.49 GiB" at bounding box center [1420, 216] width 174 height 15
copy b "24078.4"
drag, startPoint x: 618, startPoint y: 319, endPoint x: 650, endPoint y: 319, distance: 32.0
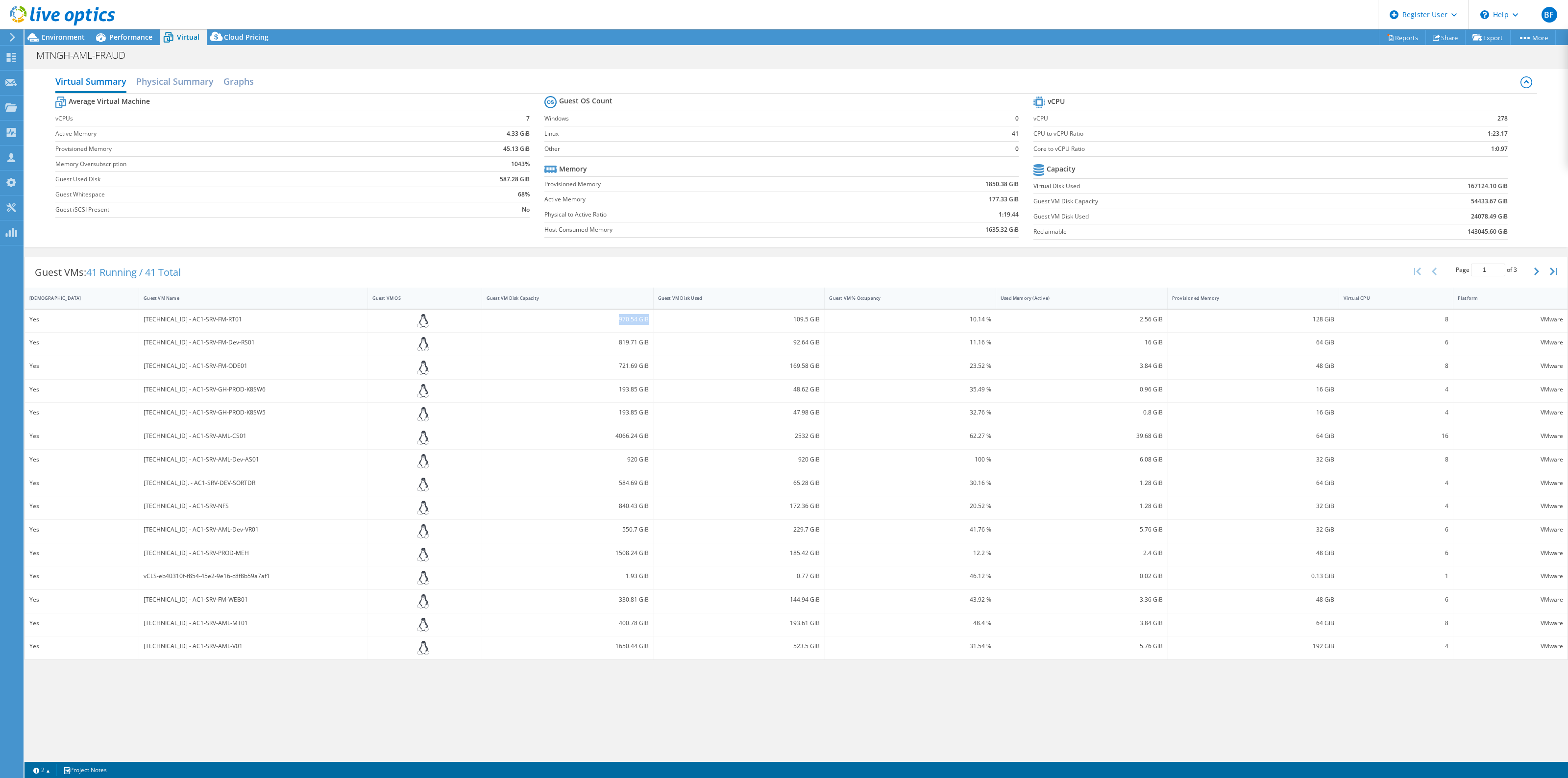
click at [650, 319] on div "970.54 GiB" at bounding box center [568, 322] width 171 height 23
click at [647, 396] on div "193.85 GiB" at bounding box center [568, 391] width 171 height 23
click at [1539, 273] on button "button" at bounding box center [1537, 272] width 16 height 19
click at [1436, 274] on icon "button" at bounding box center [1434, 271] width 5 height 8
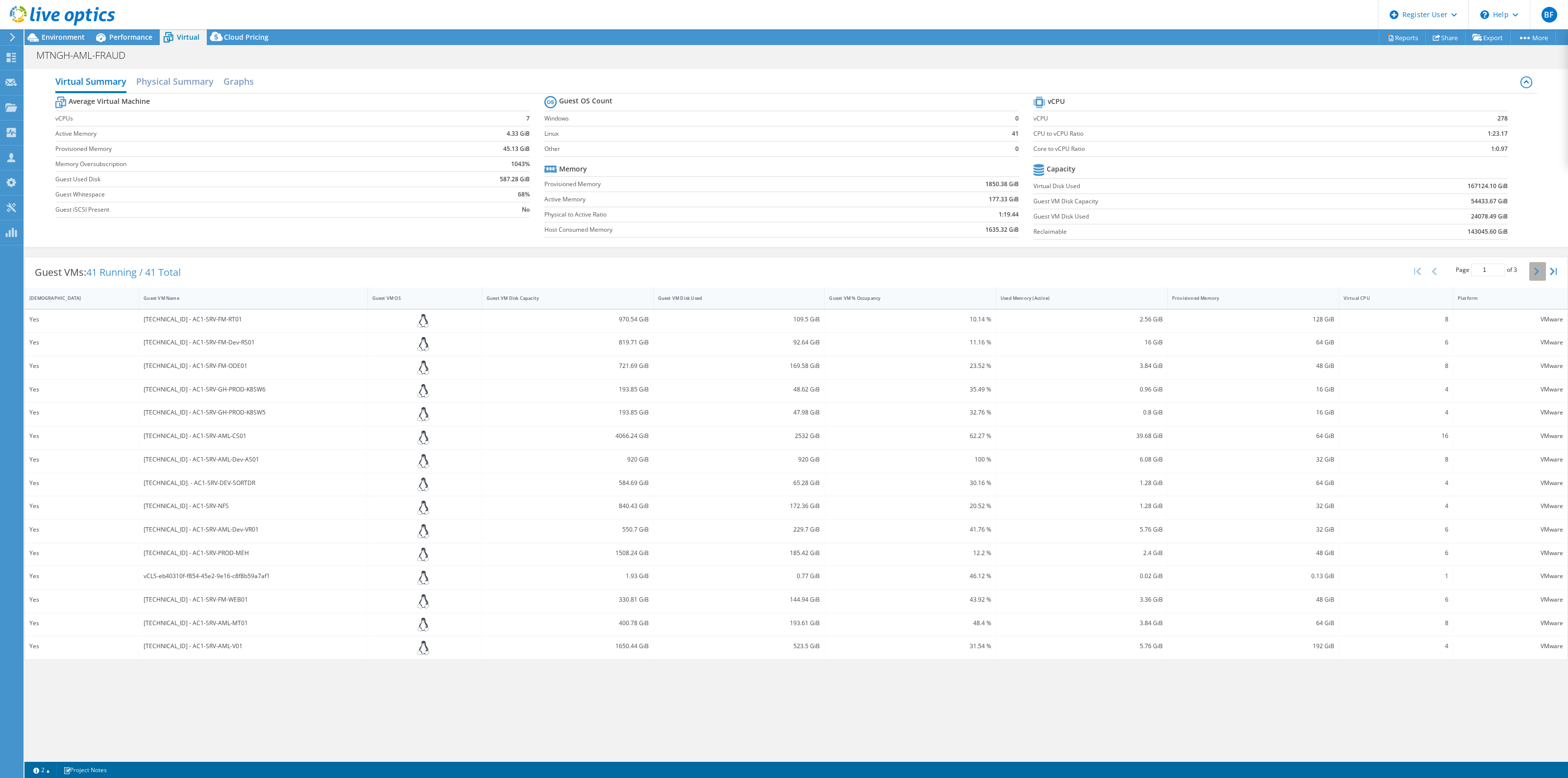
click at [1530, 273] on button "button" at bounding box center [1537, 272] width 16 height 19
type input "2"
click at [1057, 219] on label "Guest VM Disk Used" at bounding box center [1184, 217] width 301 height 10
click at [1052, 202] on label "Guest VM Disk Capacity" at bounding box center [1184, 201] width 301 height 10
click at [1047, 234] on label "Reclaimable" at bounding box center [1184, 231] width 301 height 10
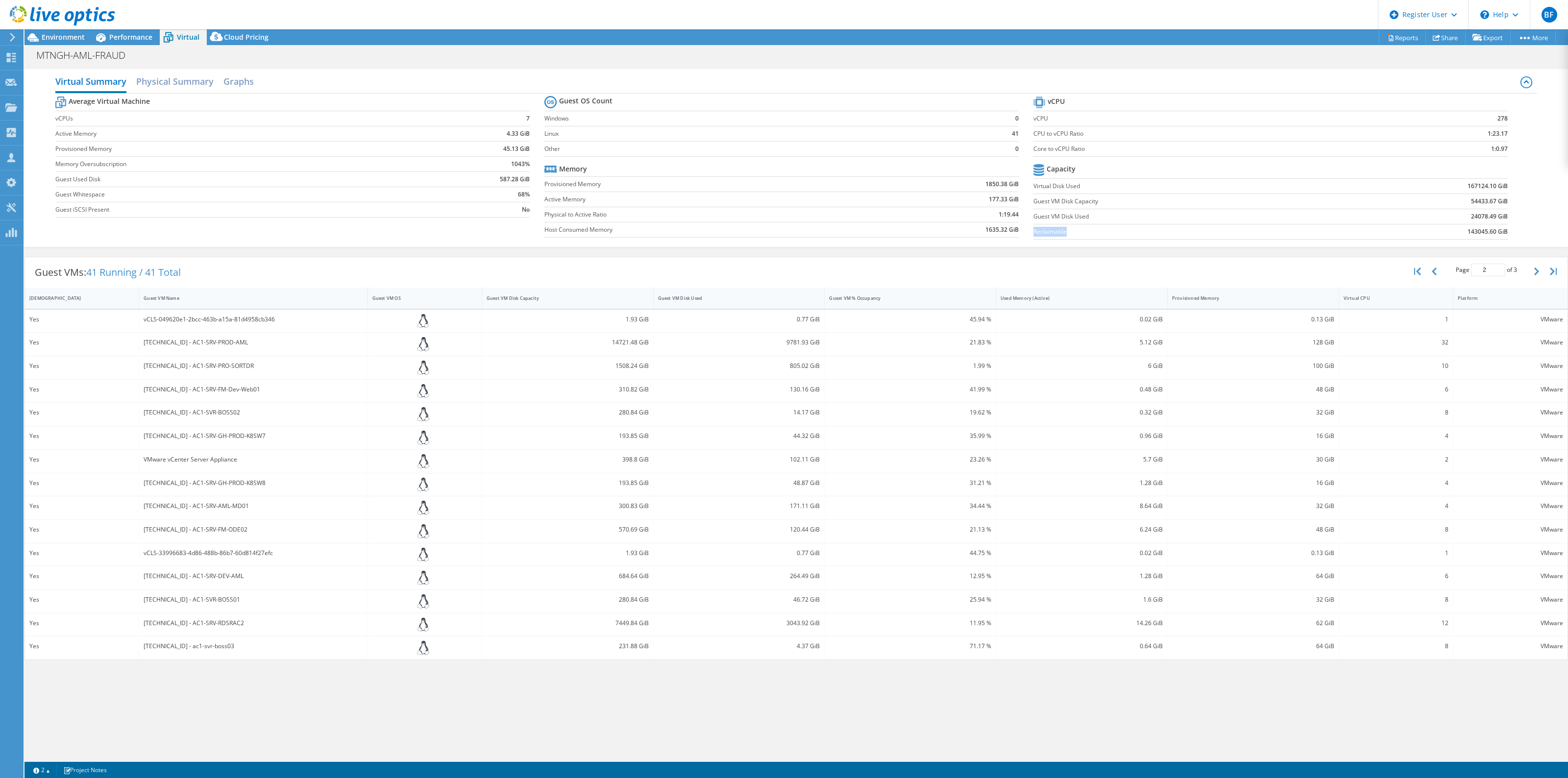
click at [1047, 234] on label "Reclaimable" at bounding box center [1184, 231] width 301 height 10
copy label "Reclaimable"
